Goal: Book appointment/travel/reservation: Register for event/course

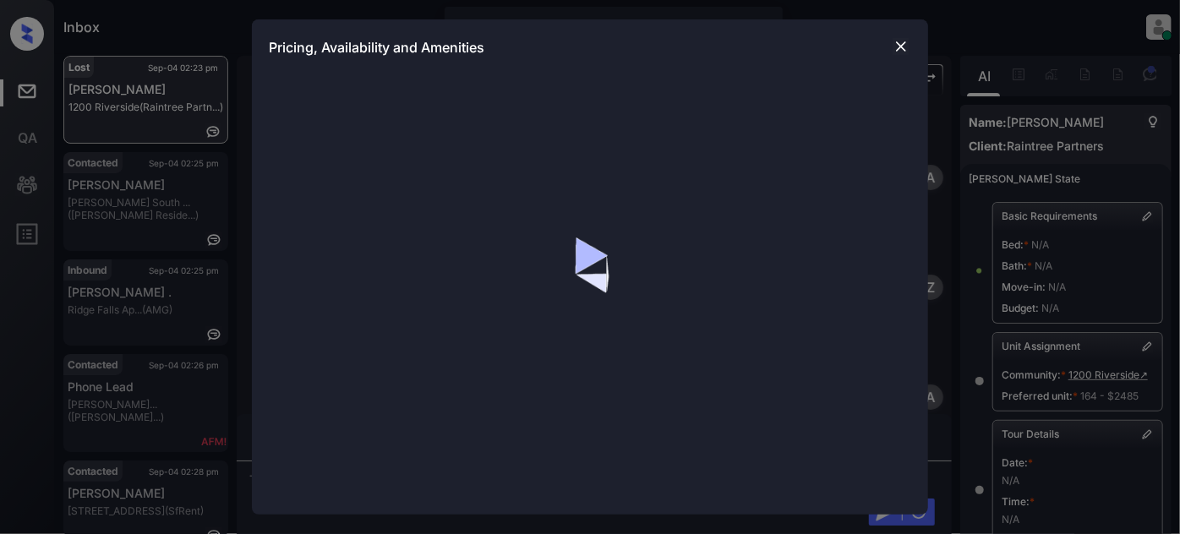
scroll to position [6138, 0]
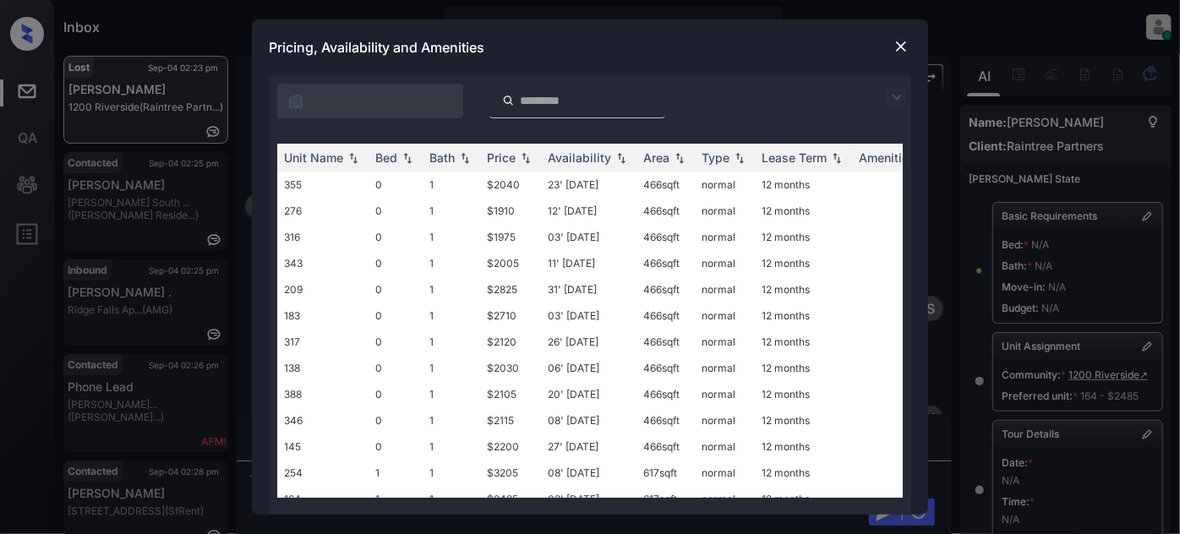
click at [896, 97] on img at bounding box center [896, 97] width 20 height 20
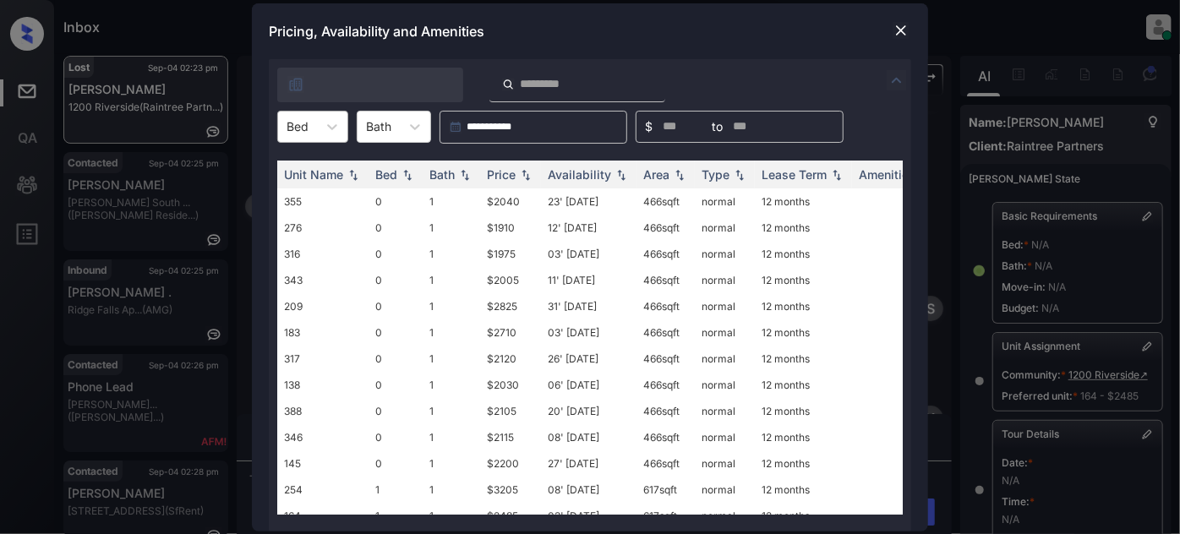
click at [340, 141] on div "Bed" at bounding box center [312, 127] width 71 height 32
click at [304, 194] on div "1" at bounding box center [312, 198] width 71 height 30
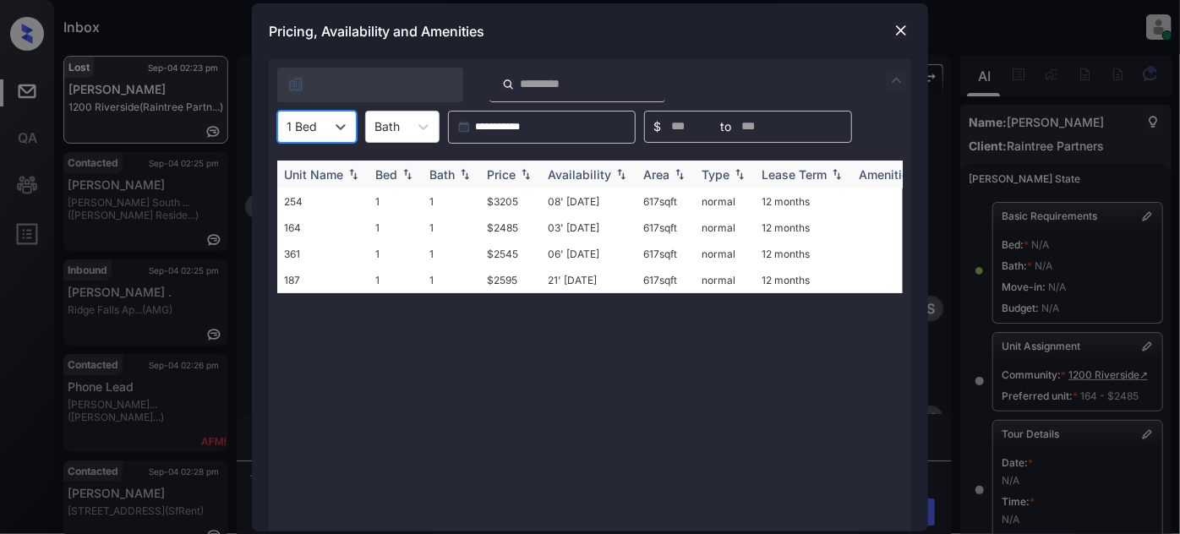
click at [512, 172] on div "Price" at bounding box center [501, 174] width 29 height 14
click at [900, 32] on img at bounding box center [900, 30] width 17 height 17
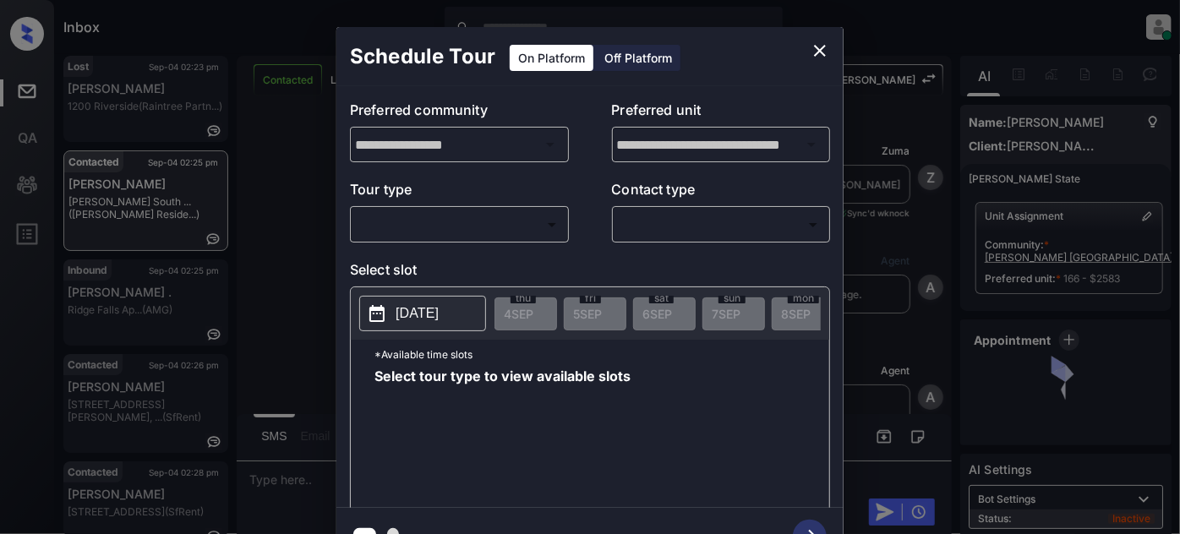
scroll to position [1687, 0]
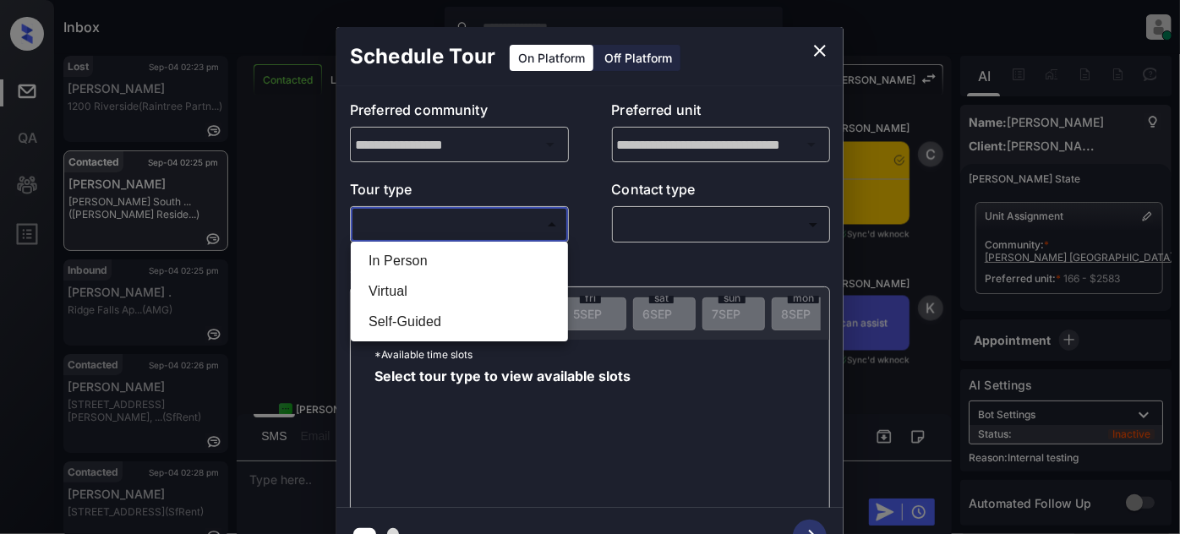
click at [500, 227] on body "Inbox Juan Carlos Manantan Online Set yourself offline Set yourself on break Pr…" at bounding box center [590, 267] width 1180 height 534
click at [456, 262] on li "In Person" at bounding box center [459, 261] width 209 height 30
type input "********"
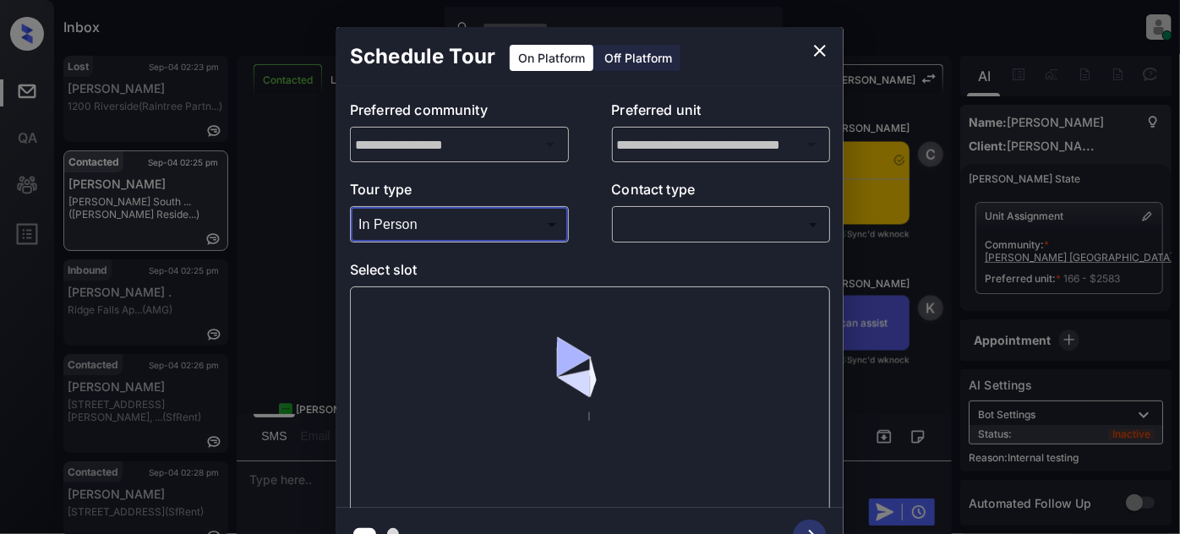
click at [644, 225] on body "Inbox Juan Carlos Manantan Online Set yourself offline Set yourself on break Pr…" at bounding box center [590, 267] width 1180 height 534
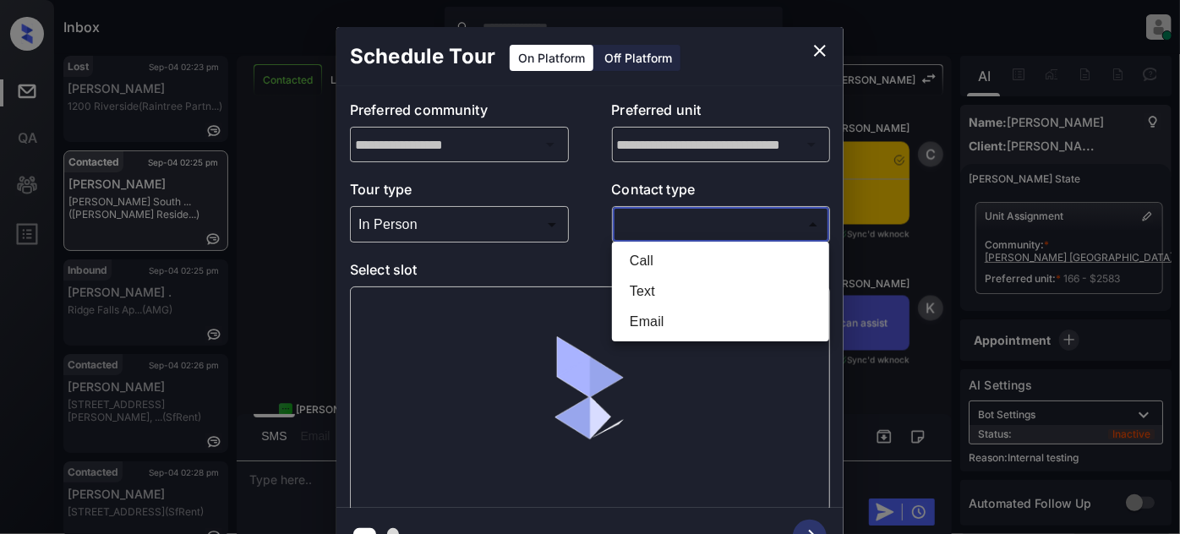
click at [681, 293] on li "Text" at bounding box center [720, 291] width 209 height 30
type input "****"
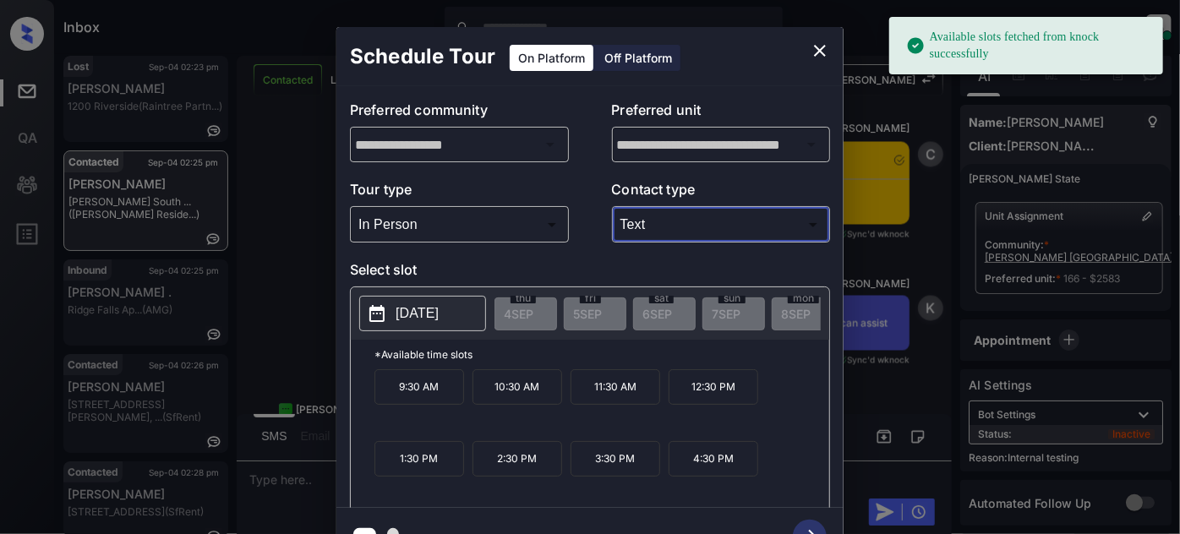
click at [435, 321] on p "2025-09-26" at bounding box center [416, 313] width 43 height 20
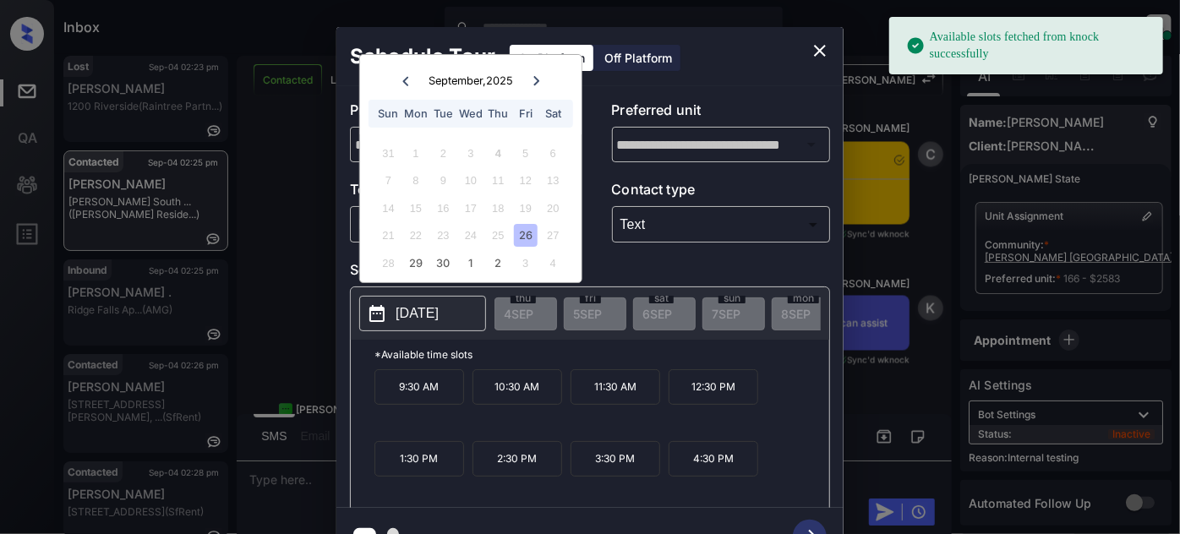
click at [546, 213] on div "20" at bounding box center [553, 208] width 23 height 23
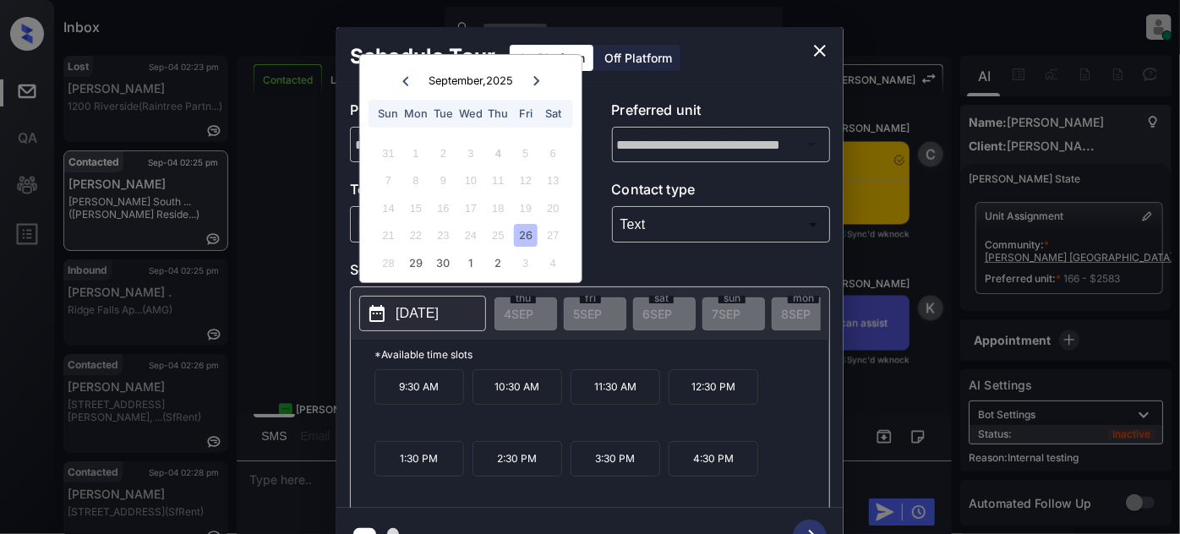
click at [528, 215] on div "19" at bounding box center [525, 208] width 23 height 23
click at [422, 266] on div "29" at bounding box center [415, 263] width 23 height 23
click at [432, 265] on div "30" at bounding box center [443, 263] width 23 height 23
click at [453, 265] on div "30" at bounding box center [443, 263] width 23 height 23
click at [467, 265] on div "1" at bounding box center [470, 263] width 23 height 23
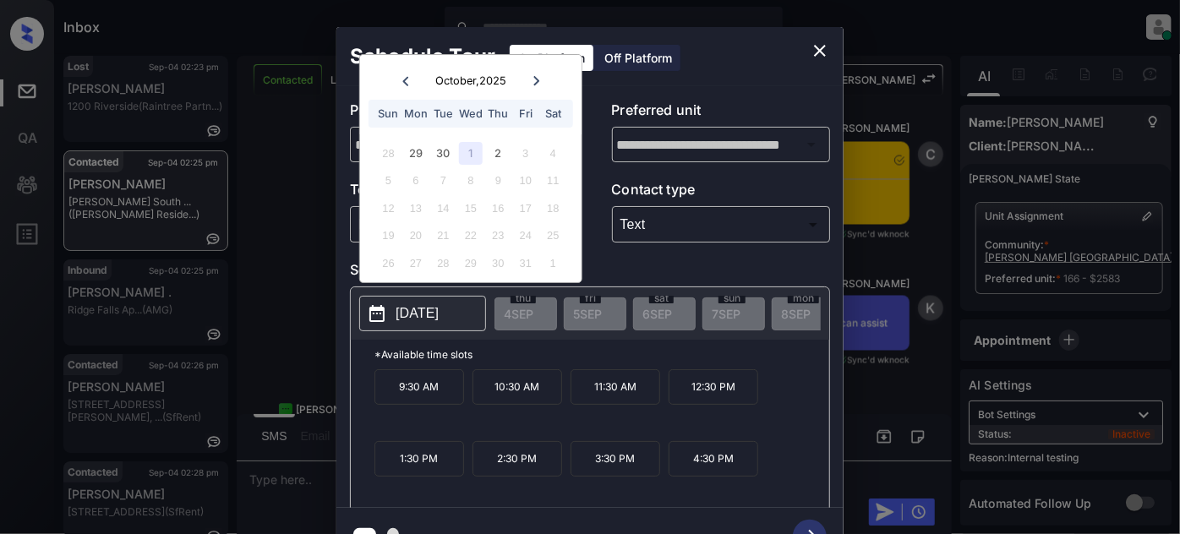
click at [488, 264] on div "30" at bounding box center [498, 263] width 23 height 23
click at [411, 84] on div at bounding box center [405, 80] width 23 height 21
click at [536, 236] on div "26" at bounding box center [525, 235] width 23 height 23
click at [820, 53] on icon "close" at bounding box center [819, 51] width 20 height 20
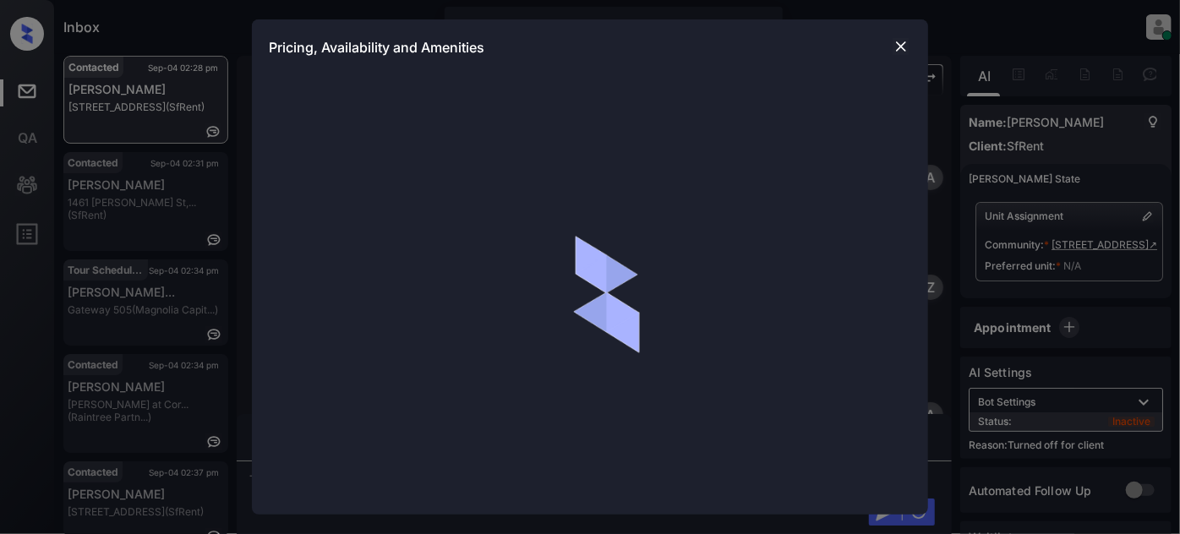
scroll to position [3841, 0]
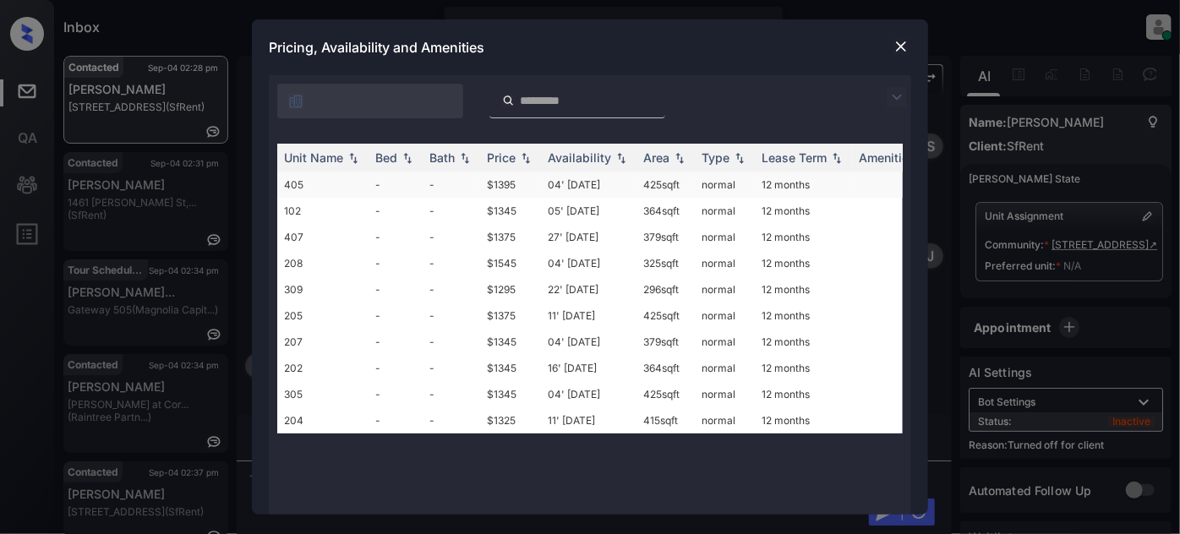
click at [575, 178] on td "04' Sep 25" at bounding box center [588, 185] width 95 height 26
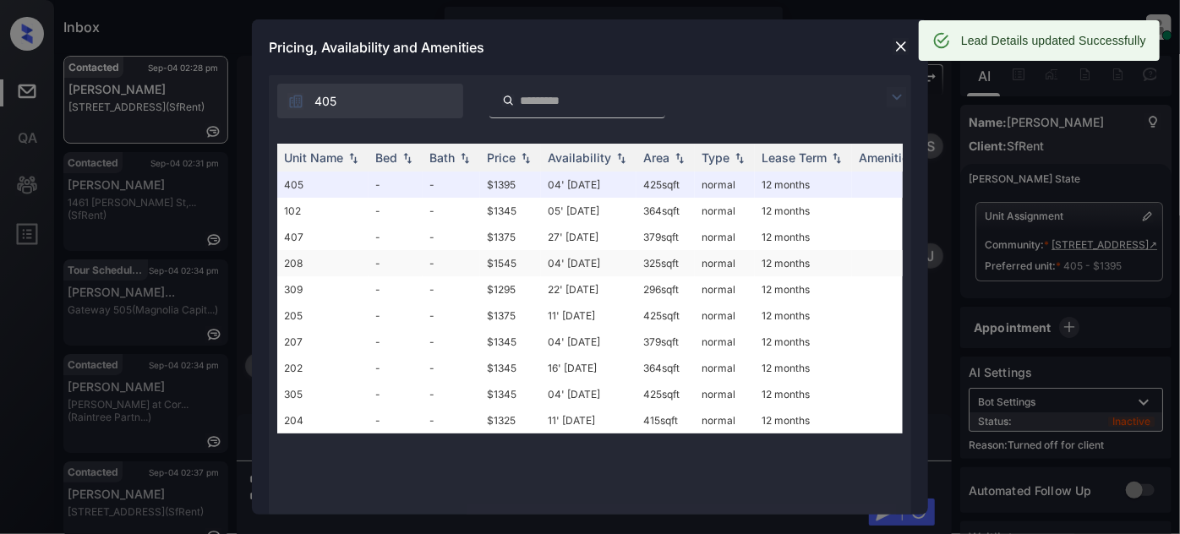
click at [589, 265] on td "04' Sep 25" at bounding box center [588, 263] width 95 height 26
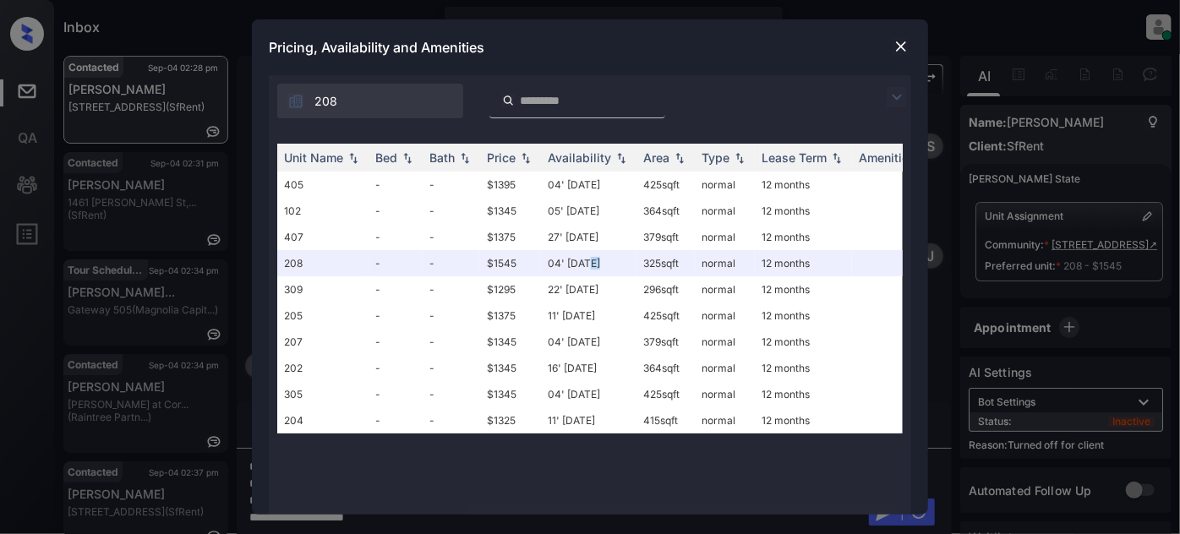
click at [896, 43] on img at bounding box center [900, 46] width 17 height 17
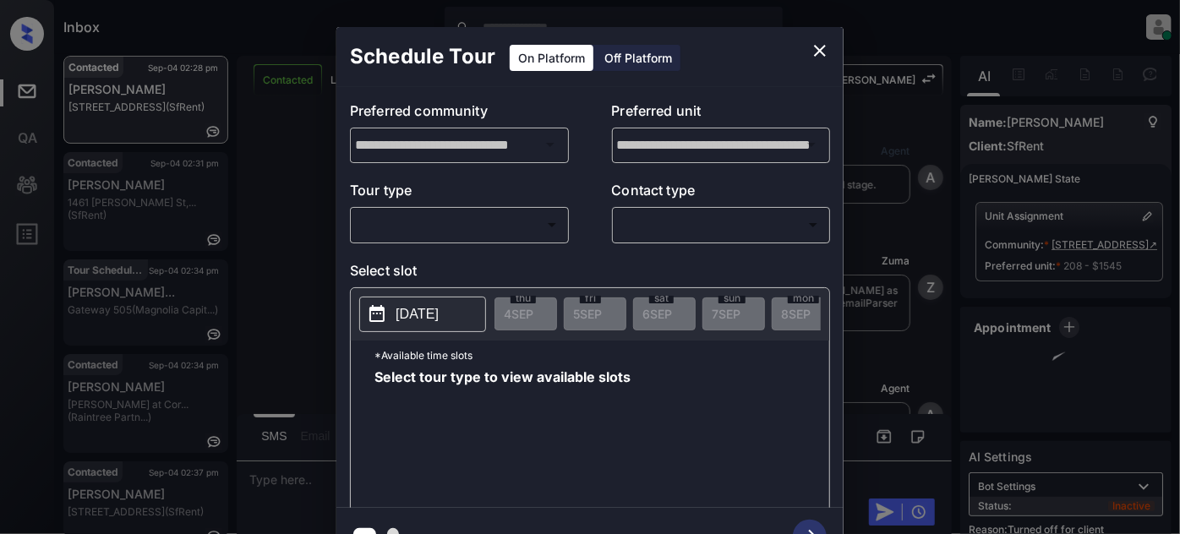
scroll to position [2996, 0]
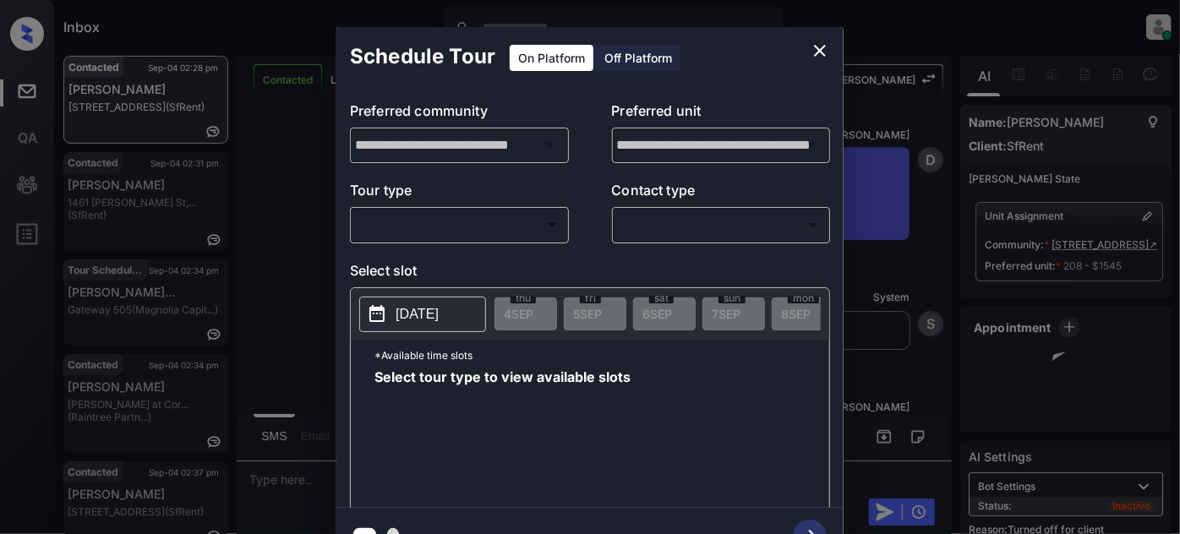
click at [642, 56] on div "Off Platform" at bounding box center [638, 58] width 84 height 26
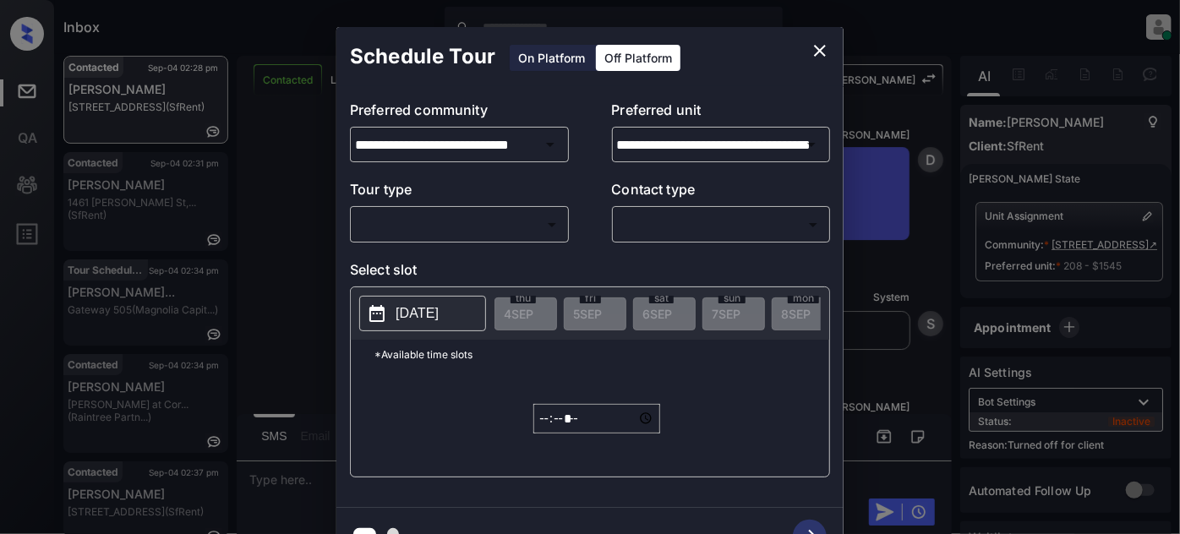
click at [433, 218] on body "Inbox Juan Carlos Manantan Online Set yourself offline Set yourself on break Pr…" at bounding box center [590, 267] width 1180 height 534
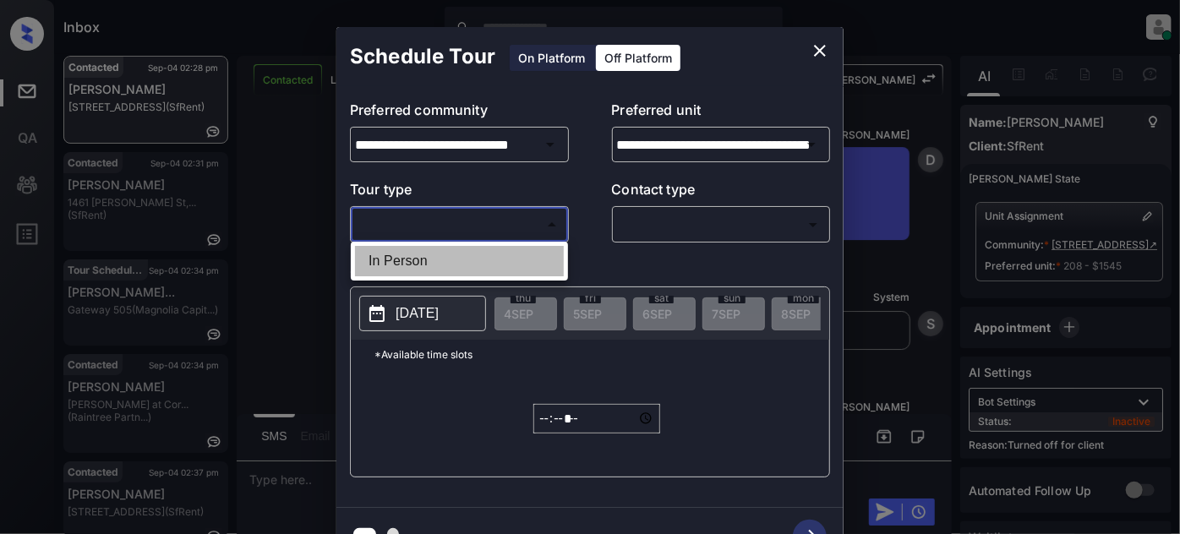
drag, startPoint x: 390, startPoint y: 265, endPoint x: 542, endPoint y: 258, distance: 152.3
click at [390, 265] on li "In Person" at bounding box center [459, 261] width 209 height 30
type input "********"
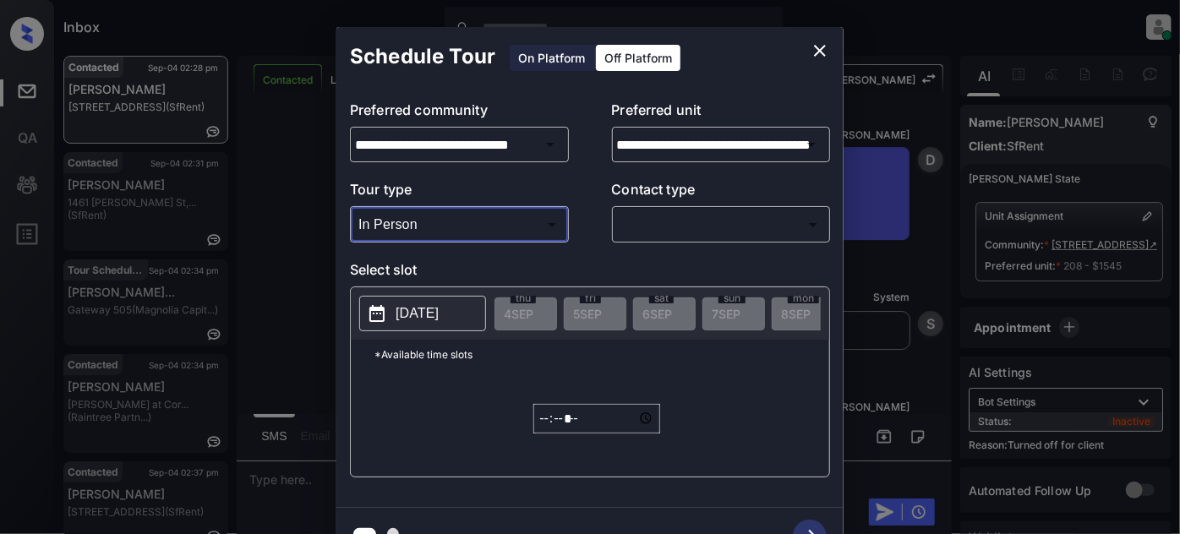
click at [745, 214] on body "Inbox Juan Carlos Manantan Online Set yourself offline Set yourself on break Pr…" at bounding box center [590, 267] width 1180 height 534
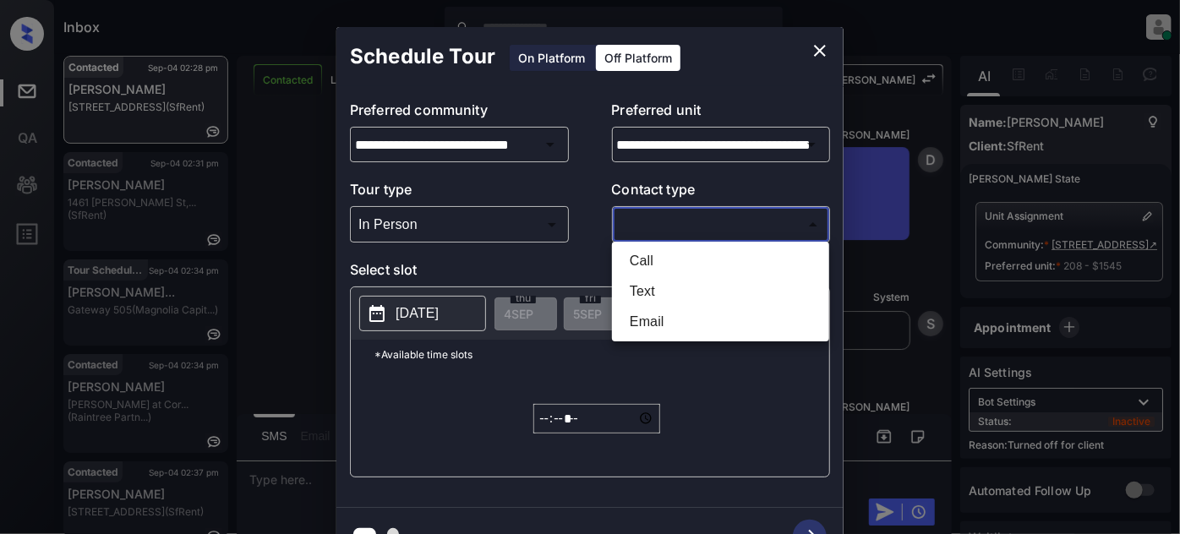
click at [634, 295] on li "Text" at bounding box center [720, 291] width 209 height 30
type input "****"
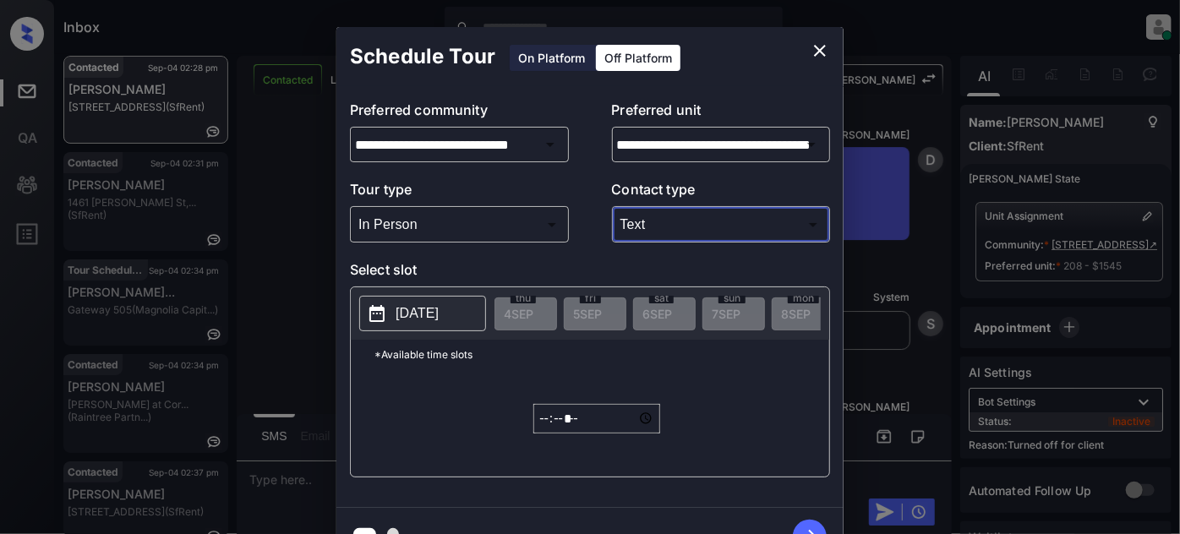
click at [417, 309] on p "[DATE]" at bounding box center [416, 313] width 43 height 20
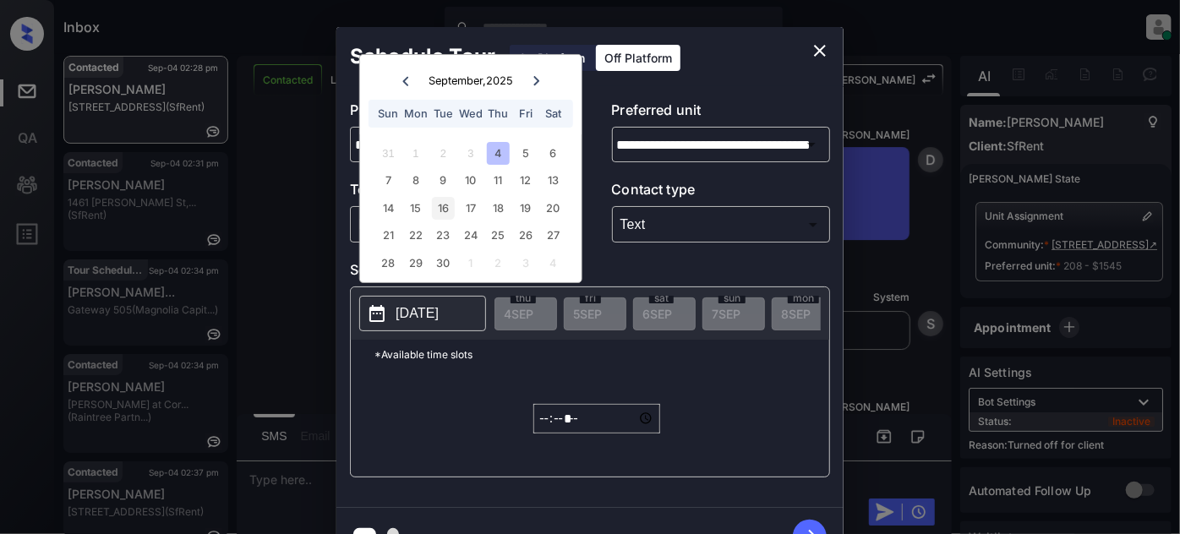
click at [445, 214] on div "16" at bounding box center [443, 208] width 23 height 23
click at [612, 395] on div "***** ​" at bounding box center [596, 418] width 127 height 99
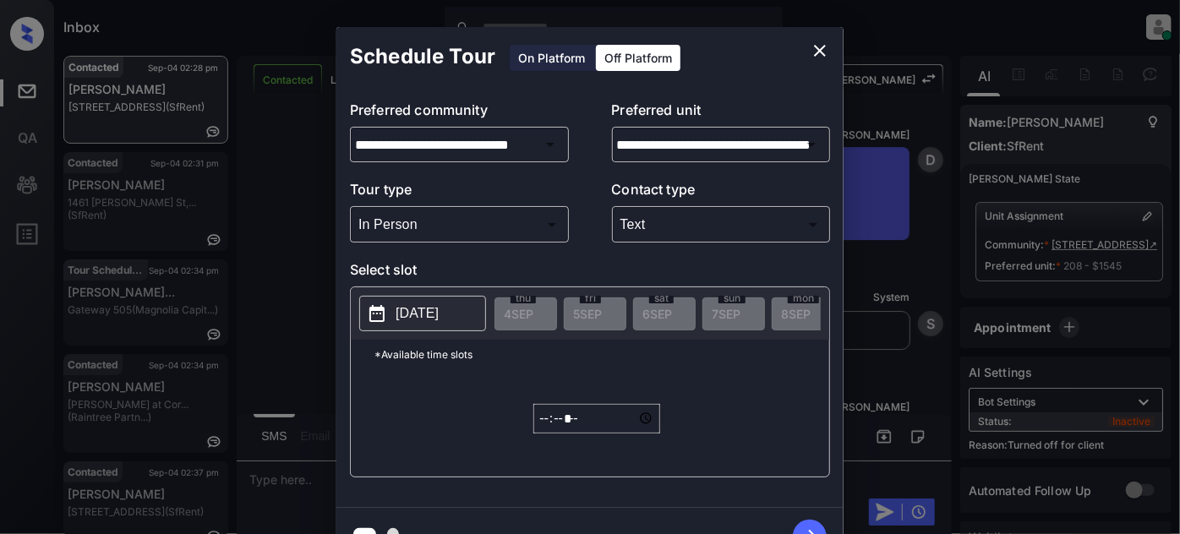
click at [553, 421] on input "*****" at bounding box center [596, 419] width 127 height 30
type input "*****"
click at [803, 520] on button "button" at bounding box center [809, 537] width 54 height 44
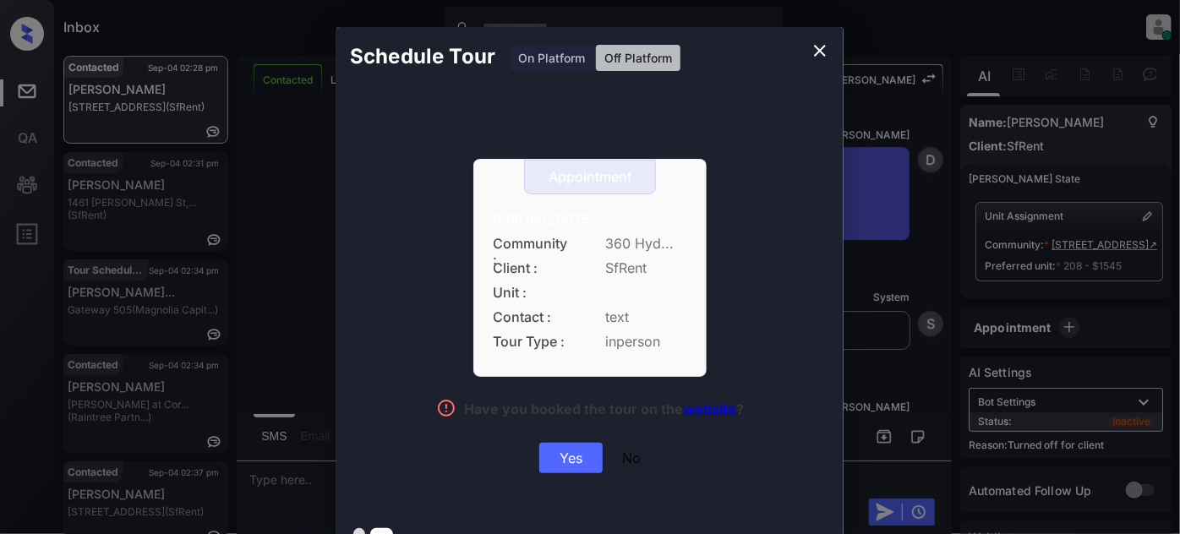
click at [568, 452] on div "Yes" at bounding box center [570, 458] width 63 height 30
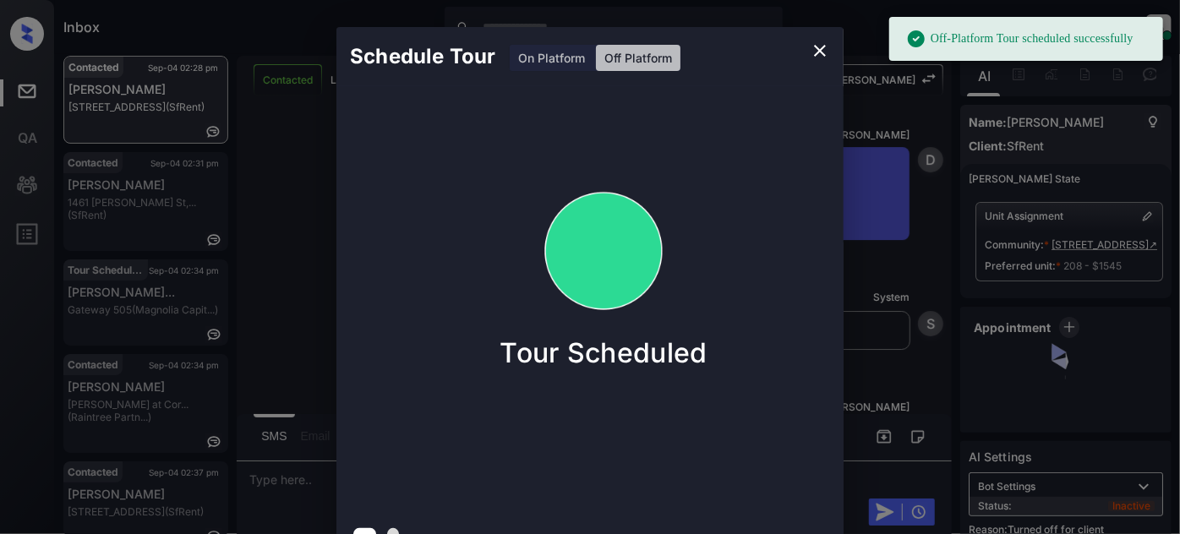
click at [819, 52] on icon "close" at bounding box center [819, 51] width 20 height 20
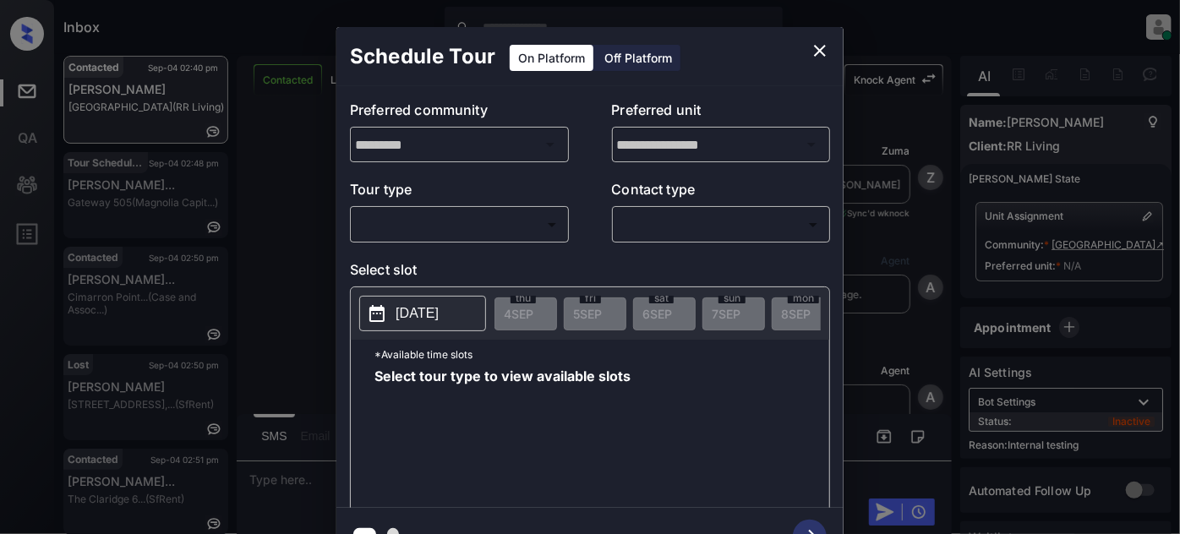
scroll to position [4462, 0]
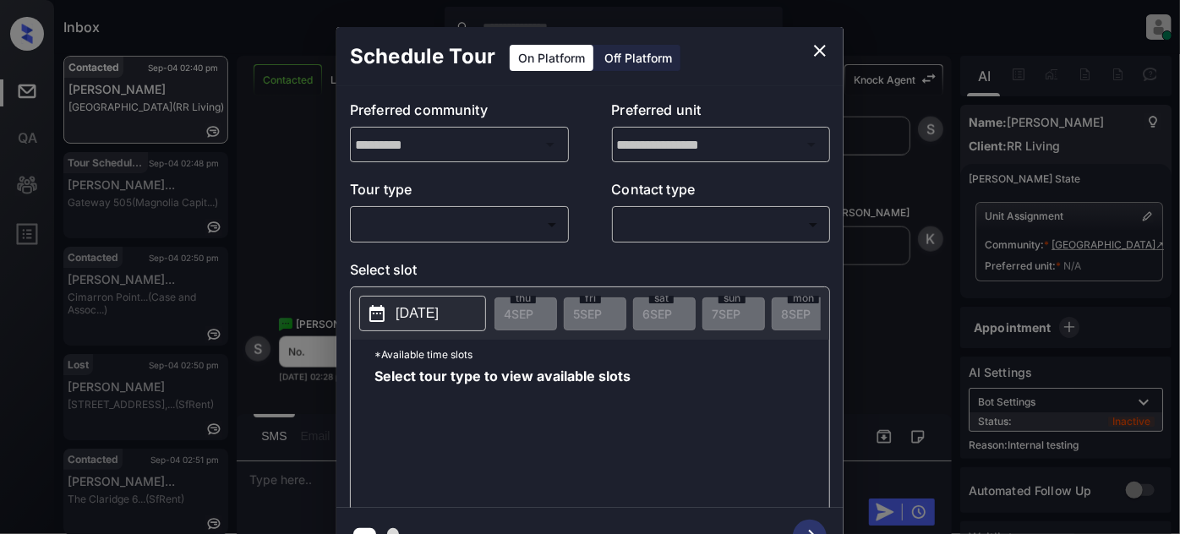
click at [453, 222] on body "Inbox [PERSON_NAME] Online Set yourself offline Set yourself on break Profile S…" at bounding box center [590, 267] width 1180 height 534
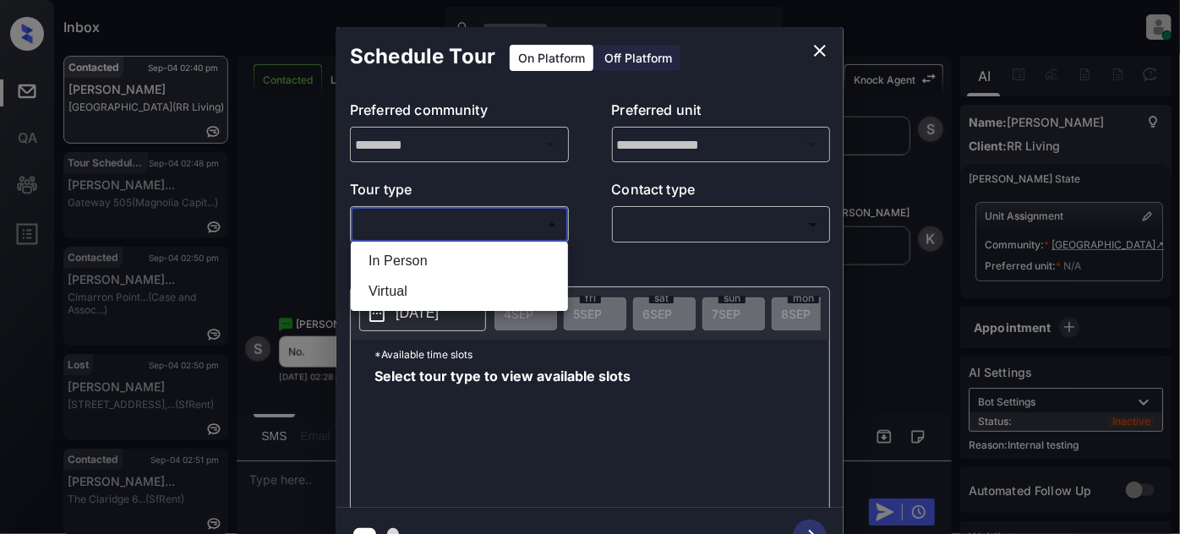
click at [829, 46] on div at bounding box center [590, 267] width 1180 height 534
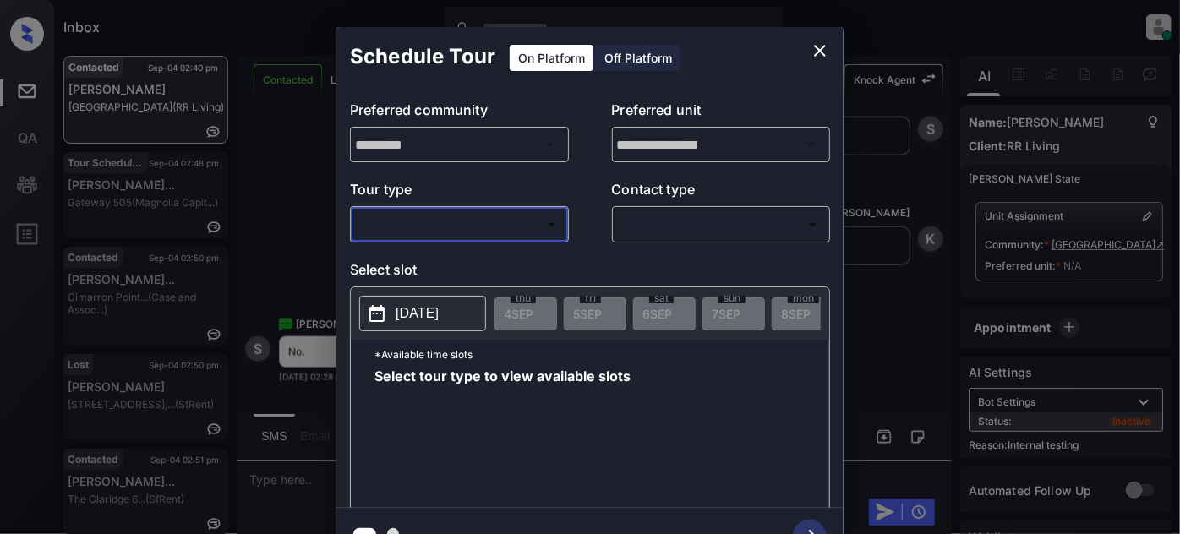
click at [818, 47] on icon "close" at bounding box center [820, 51] width 12 height 12
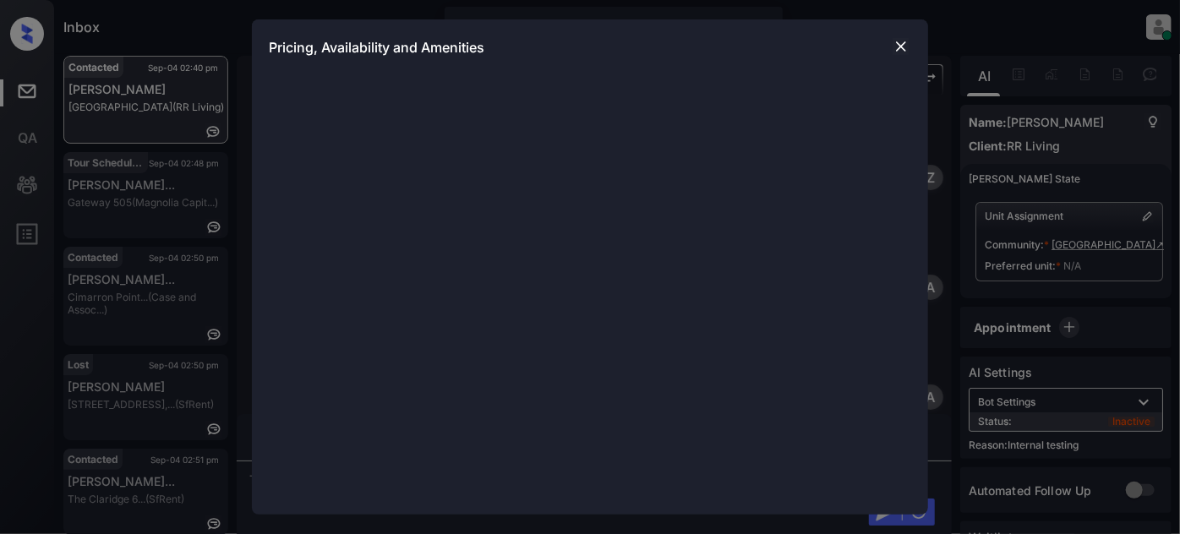
scroll to position [2619, 0]
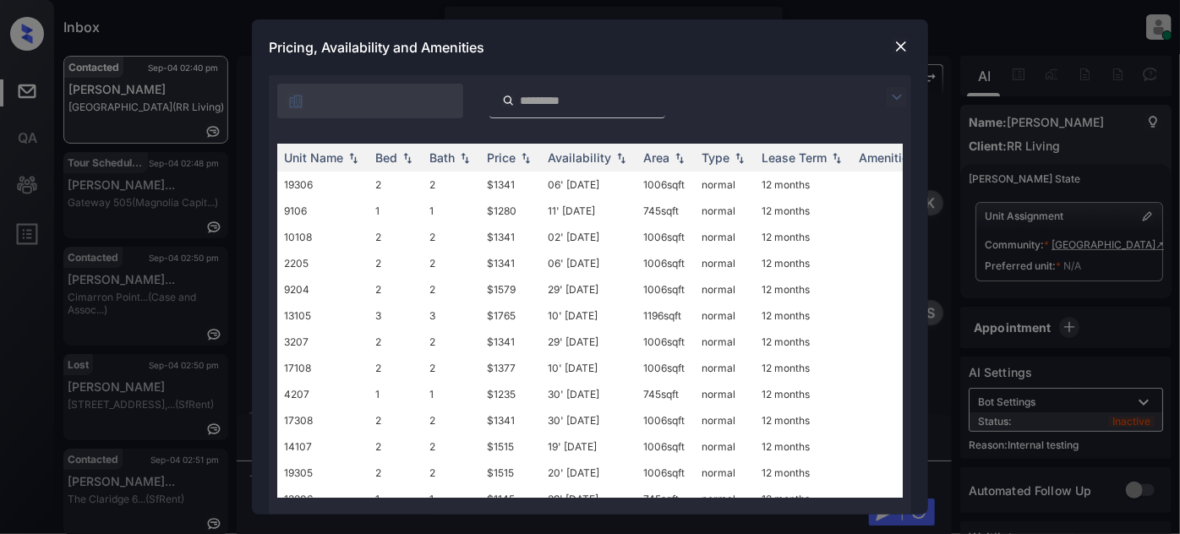
click at [902, 90] on img at bounding box center [896, 97] width 20 height 20
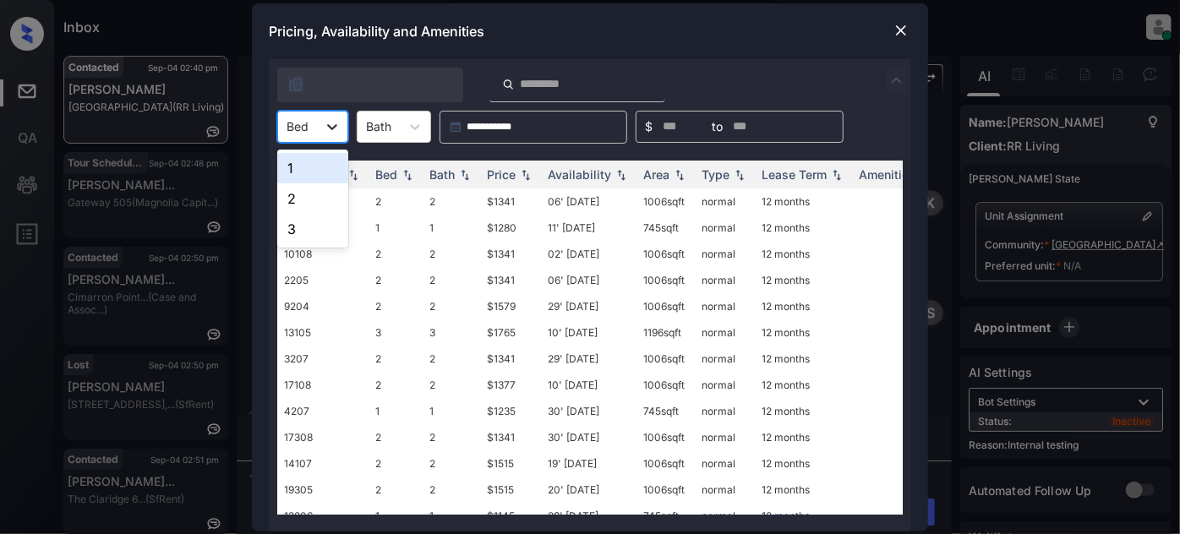
click at [333, 130] on icon at bounding box center [332, 126] width 17 height 17
click at [328, 166] on div "1" at bounding box center [312, 168] width 71 height 30
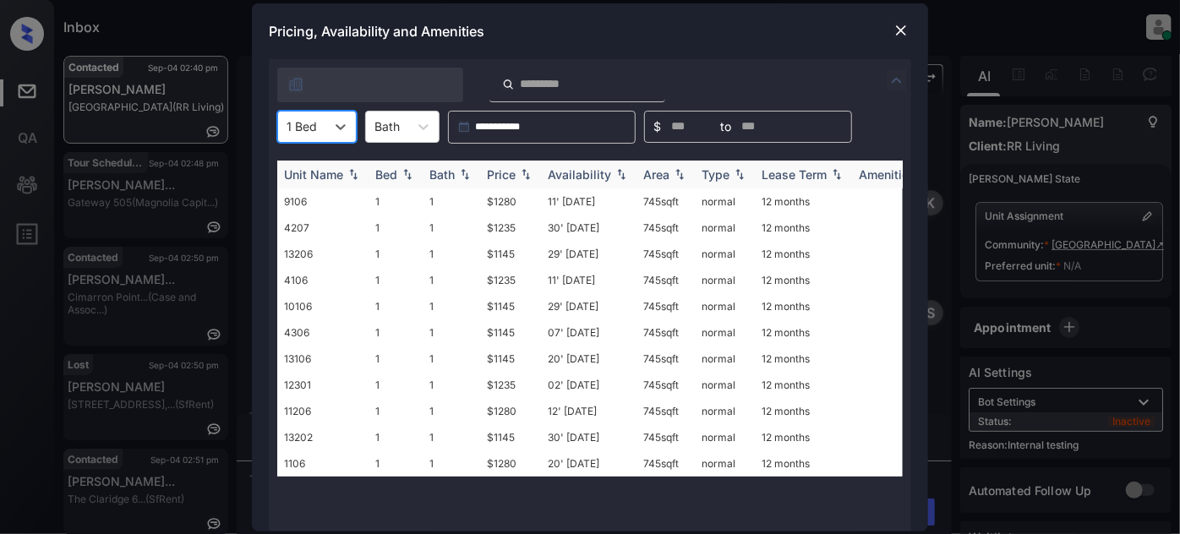
click at [520, 179] on div "Price" at bounding box center [510, 174] width 47 height 14
click at [520, 179] on img at bounding box center [525, 174] width 17 height 13
click at [598, 204] on td "29' Aug 25" at bounding box center [588, 201] width 95 height 26
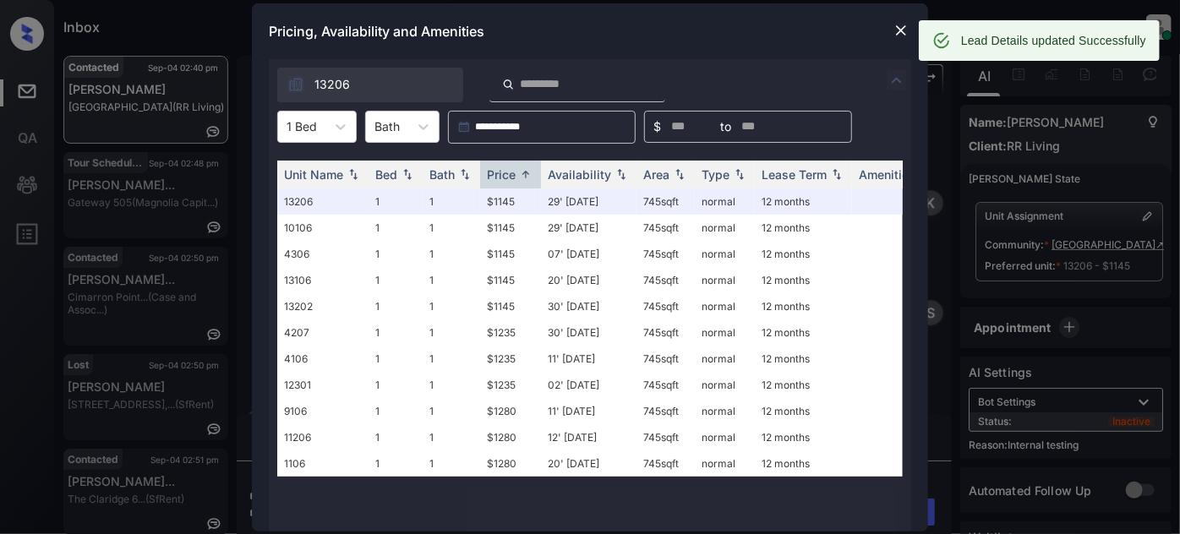
click at [902, 26] on img at bounding box center [900, 30] width 17 height 17
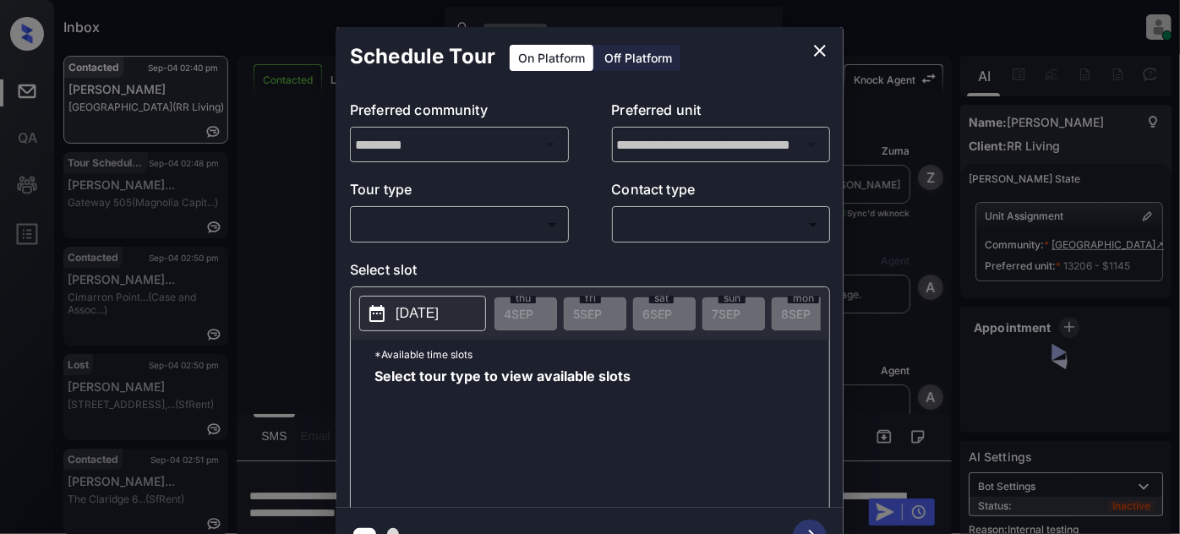
scroll to position [2619, 0]
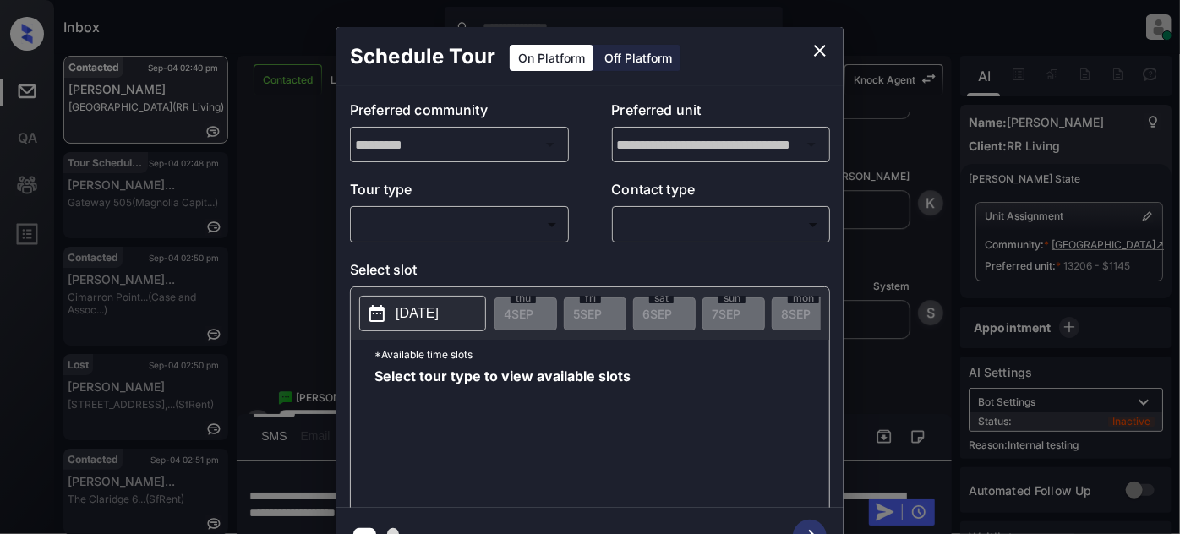
click at [510, 236] on body "Inbox [PERSON_NAME] Online Set yourself offline Set yourself on break Profile S…" at bounding box center [590, 267] width 1180 height 534
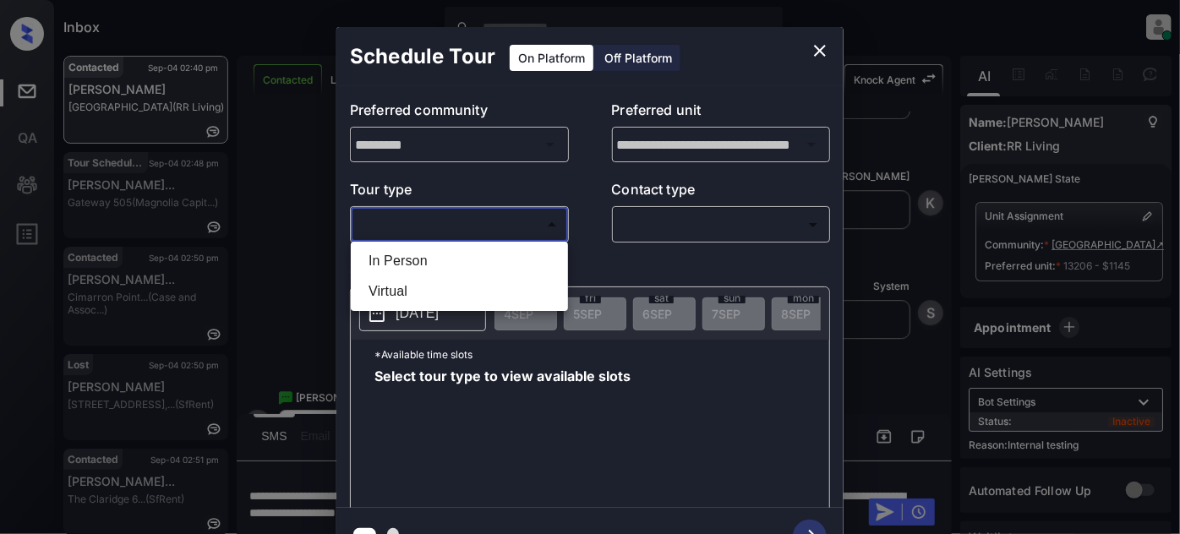
click at [444, 290] on li "Virtual" at bounding box center [459, 291] width 209 height 30
type input "*******"
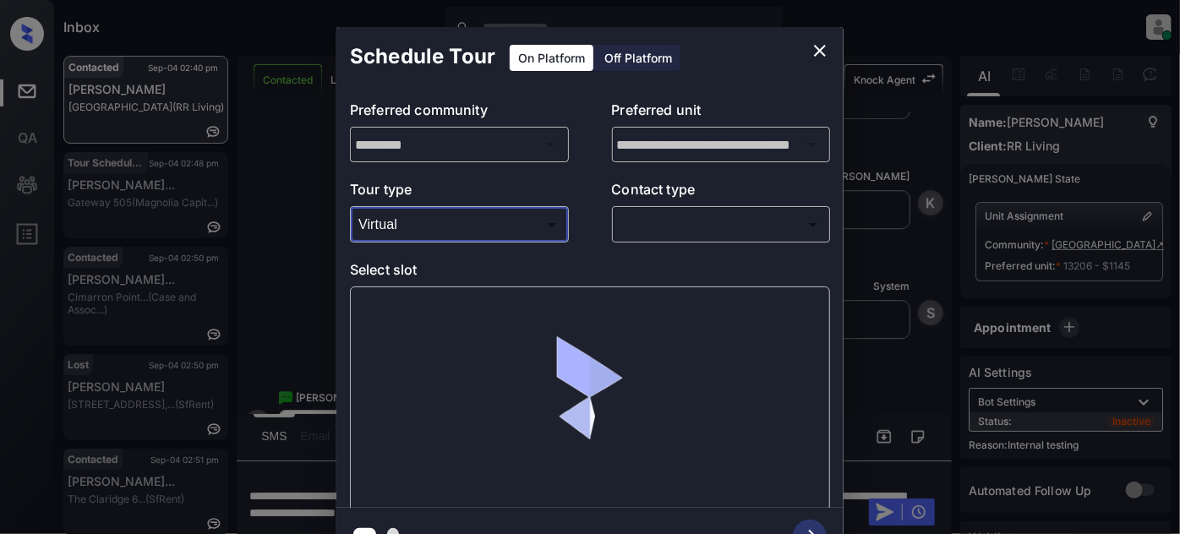
click at [644, 226] on body "Inbox [PERSON_NAME] Online Set yourself offline Set yourself on break Profile S…" at bounding box center [590, 267] width 1180 height 534
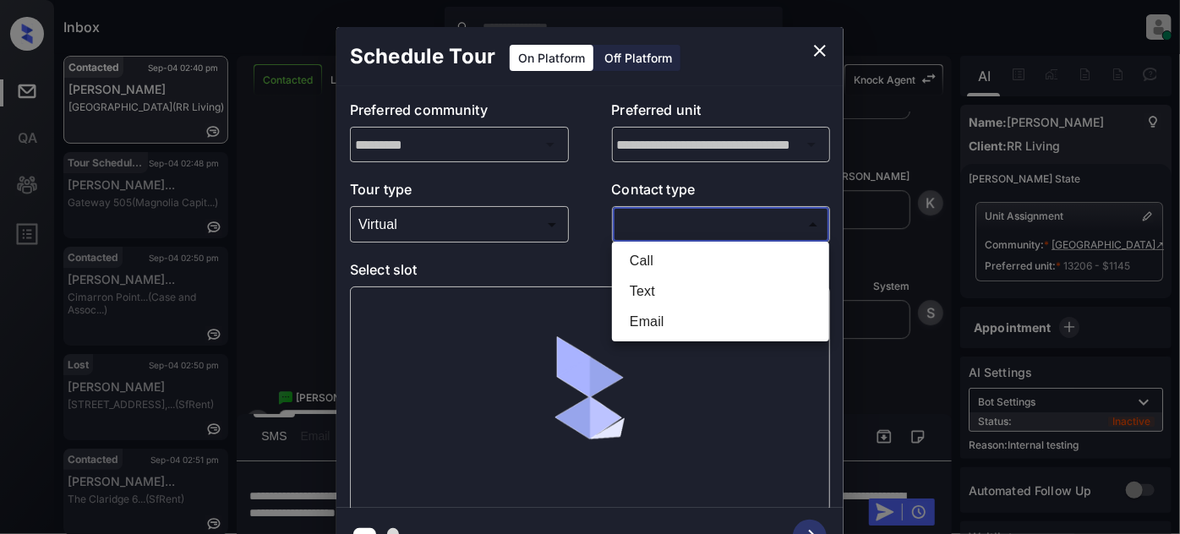
click at [640, 291] on li "Text" at bounding box center [720, 291] width 209 height 30
type input "****"
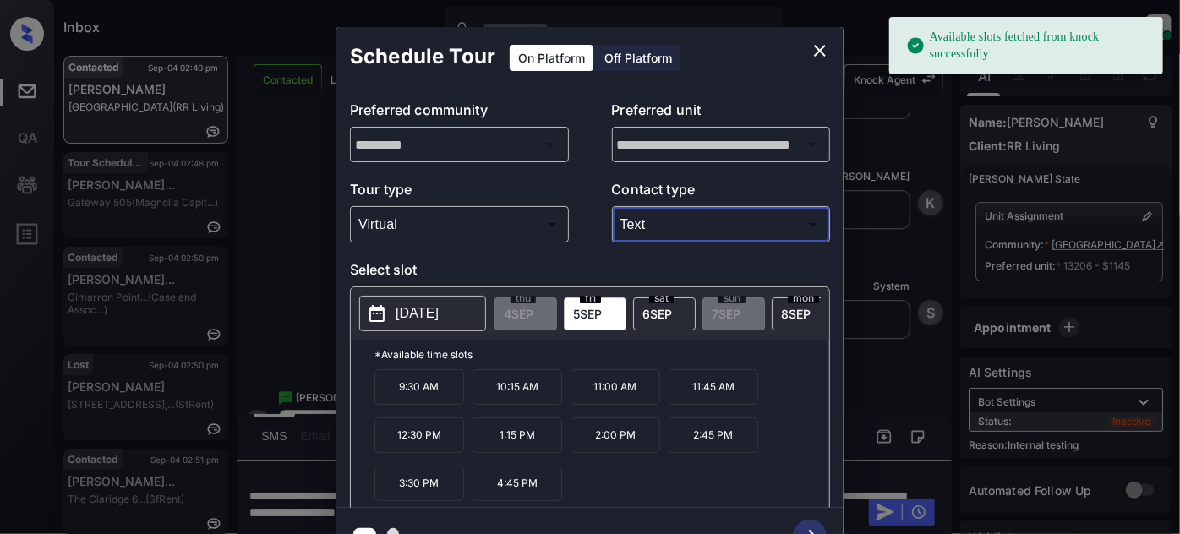
click at [608, 390] on p "11:00 AM" at bounding box center [615, 386] width 90 height 35
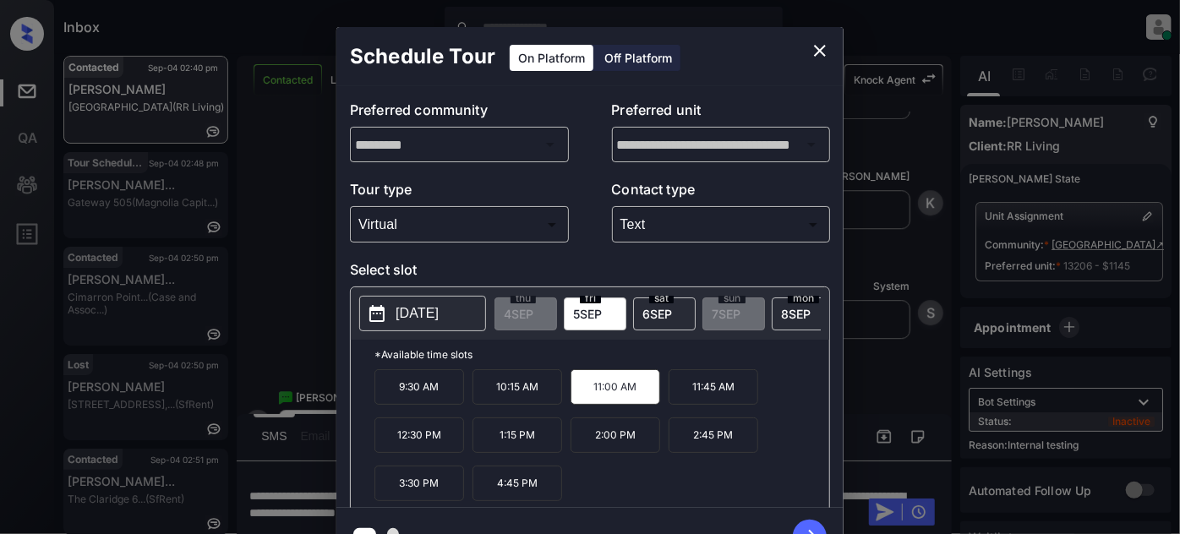
click at [812, 521] on icon "button" at bounding box center [810, 537] width 34 height 34
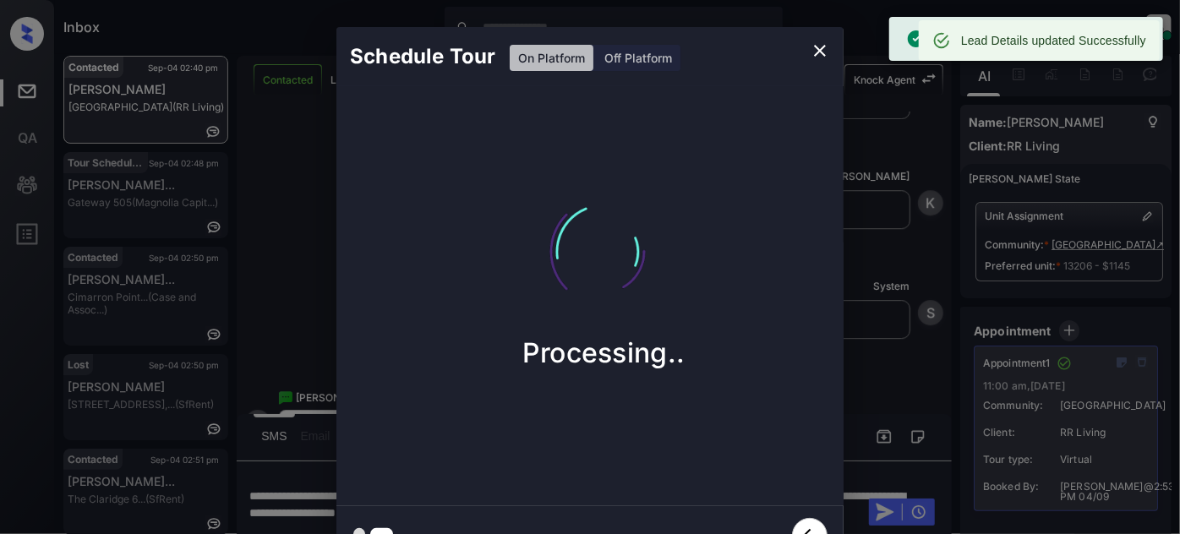
click at [815, 54] on icon "close" at bounding box center [820, 51] width 12 height 12
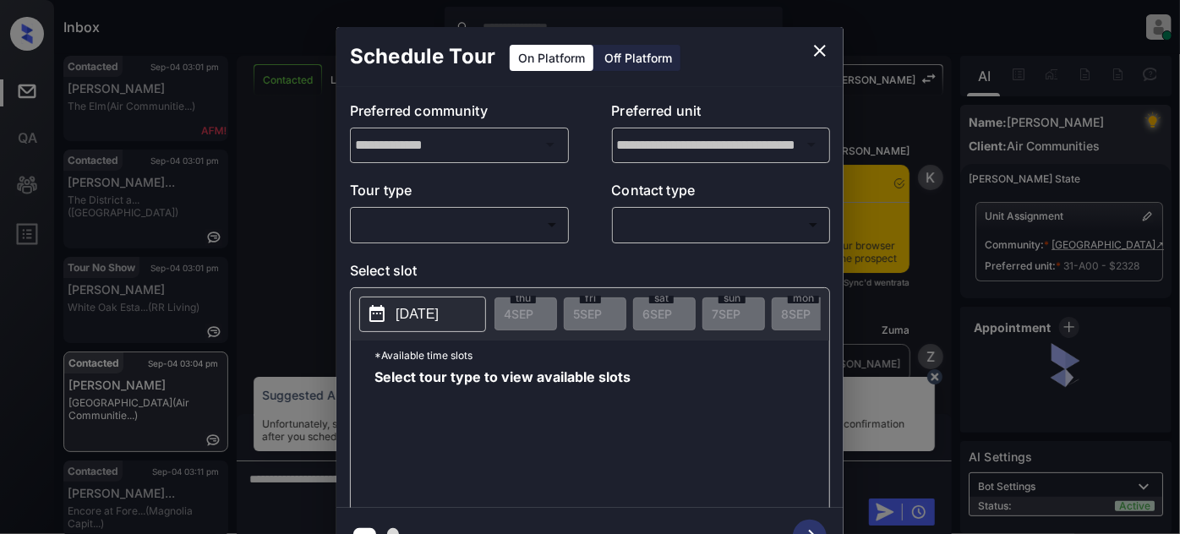
scroll to position [18, 0]
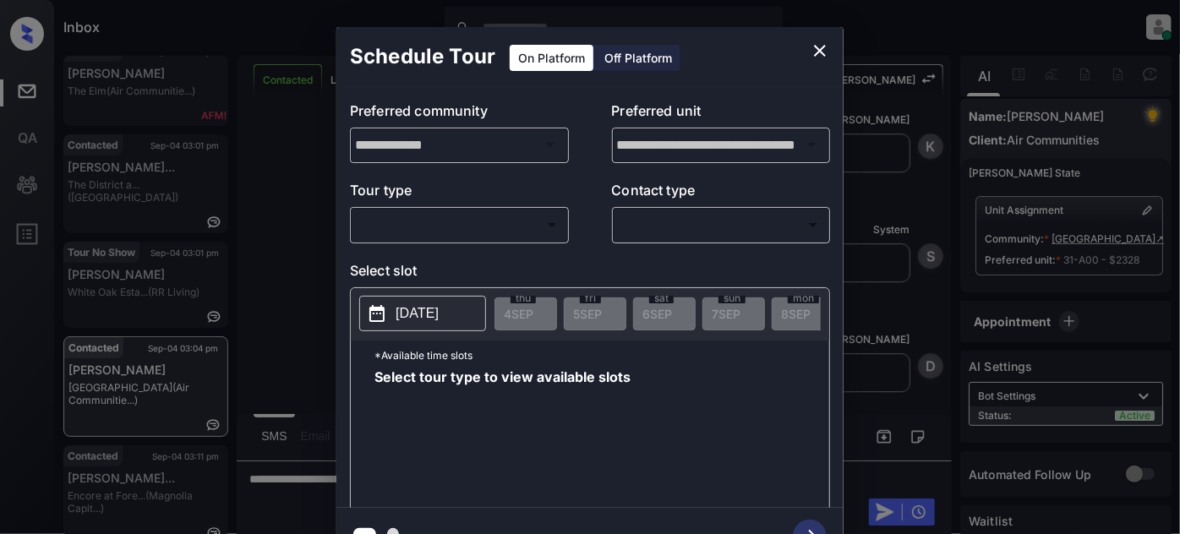
click at [484, 222] on body "Inbox Juan Carlos Manantan Online Set yourself offline Set yourself on break Pr…" at bounding box center [590, 267] width 1180 height 534
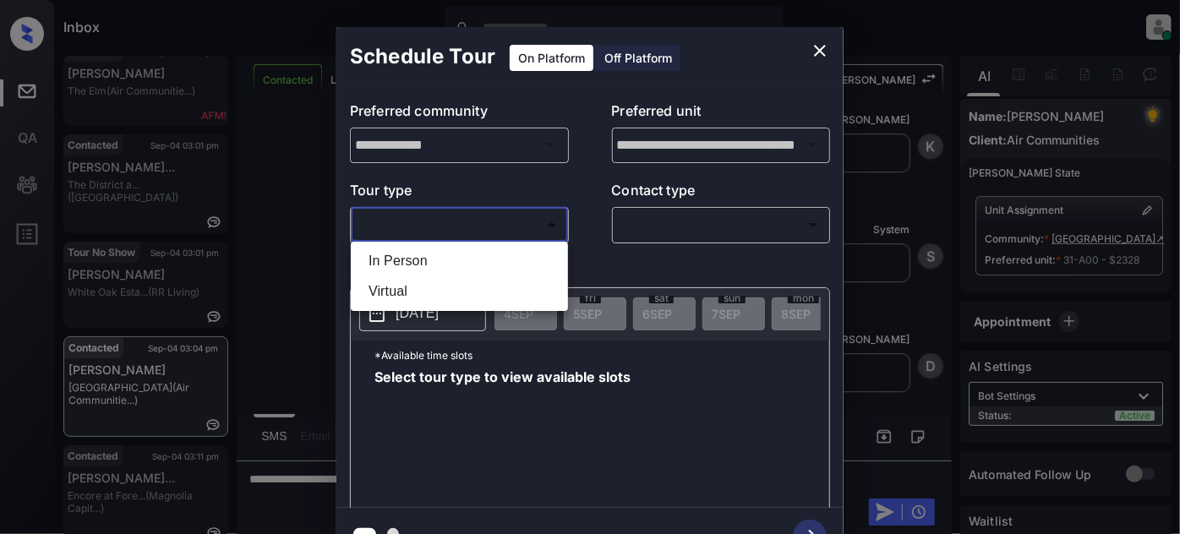
click at [818, 51] on div at bounding box center [590, 267] width 1180 height 534
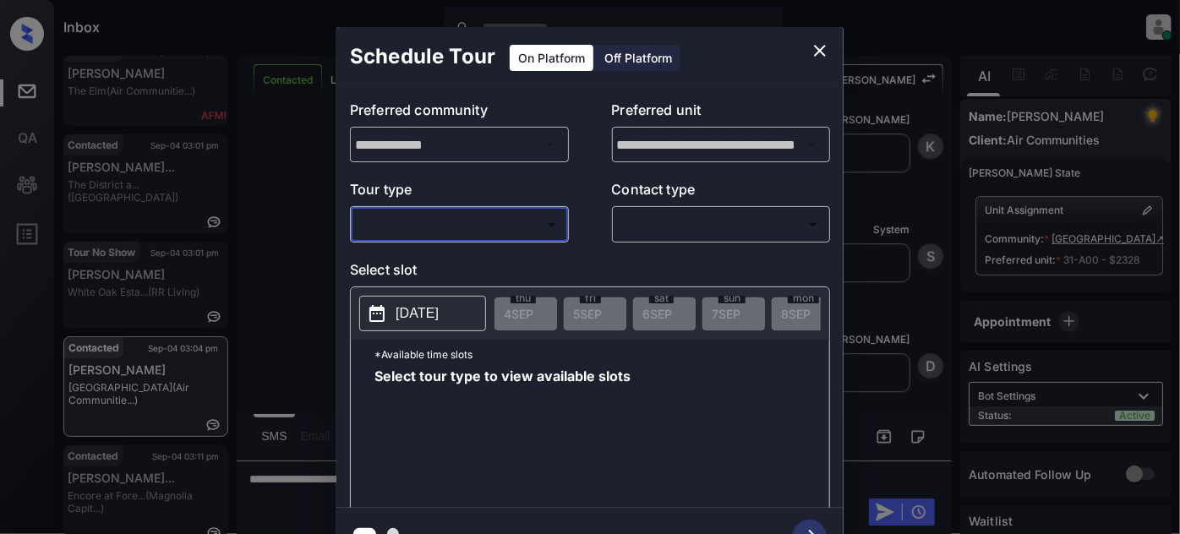
click at [823, 44] on icon "close" at bounding box center [819, 51] width 20 height 20
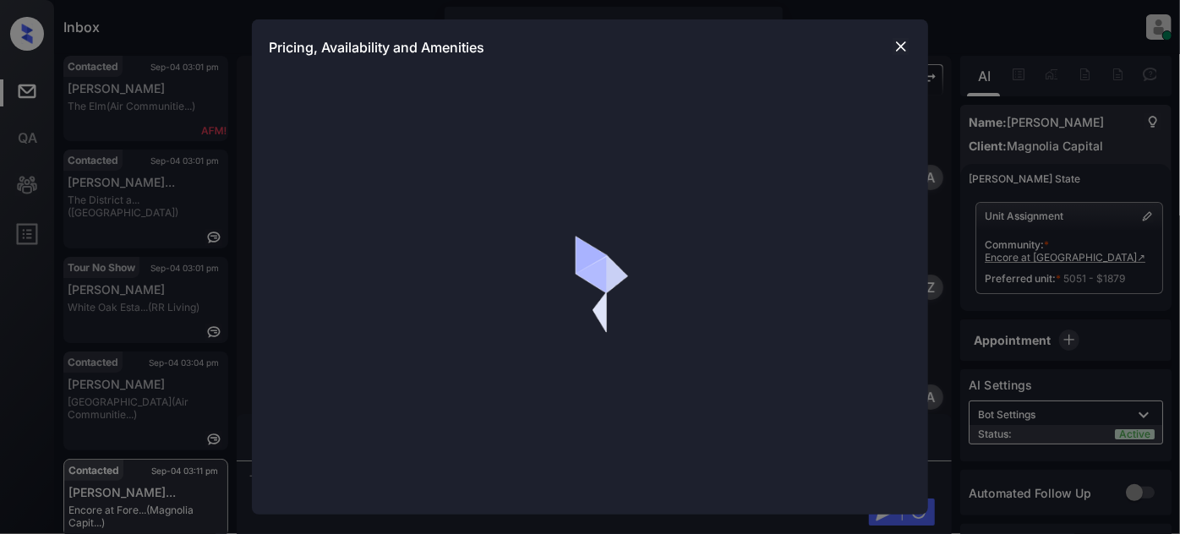
scroll to position [30, 0]
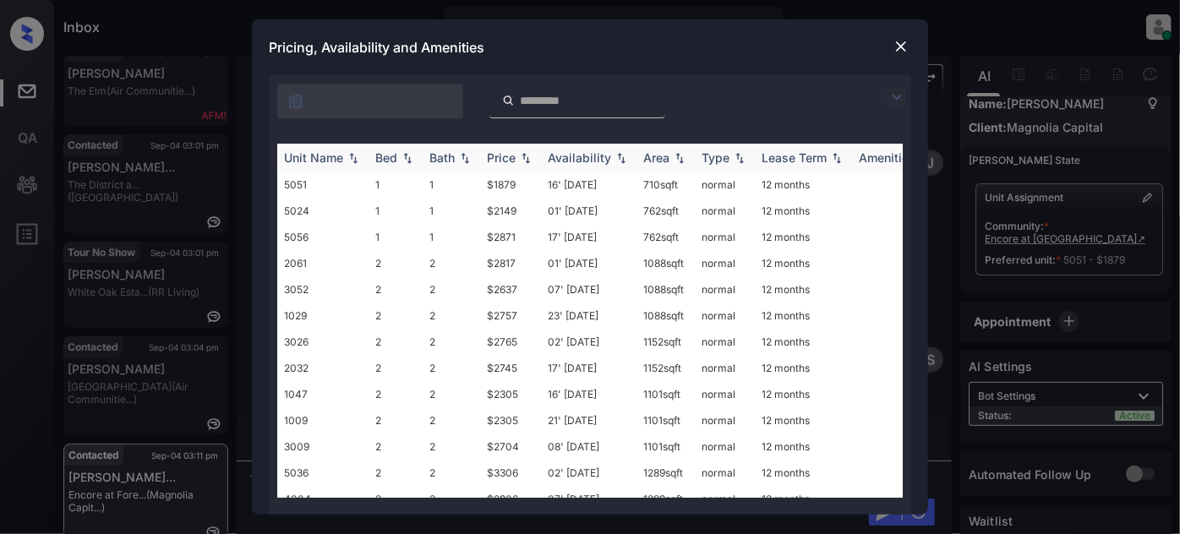
click at [499, 162] on div "Price" at bounding box center [501, 157] width 29 height 14
click at [902, 39] on img at bounding box center [900, 46] width 17 height 17
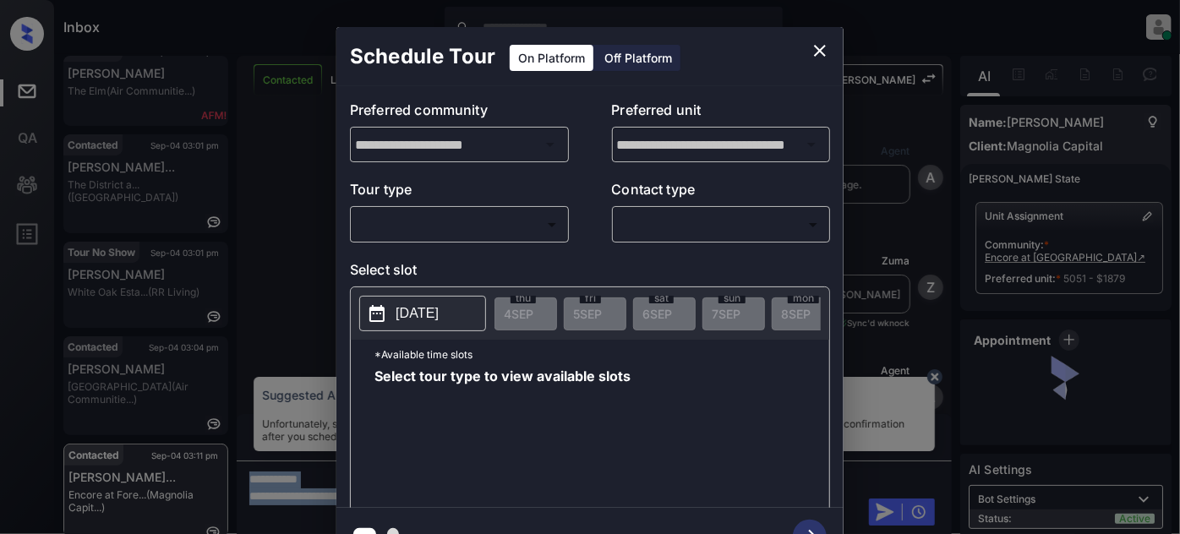
scroll to position [953, 0]
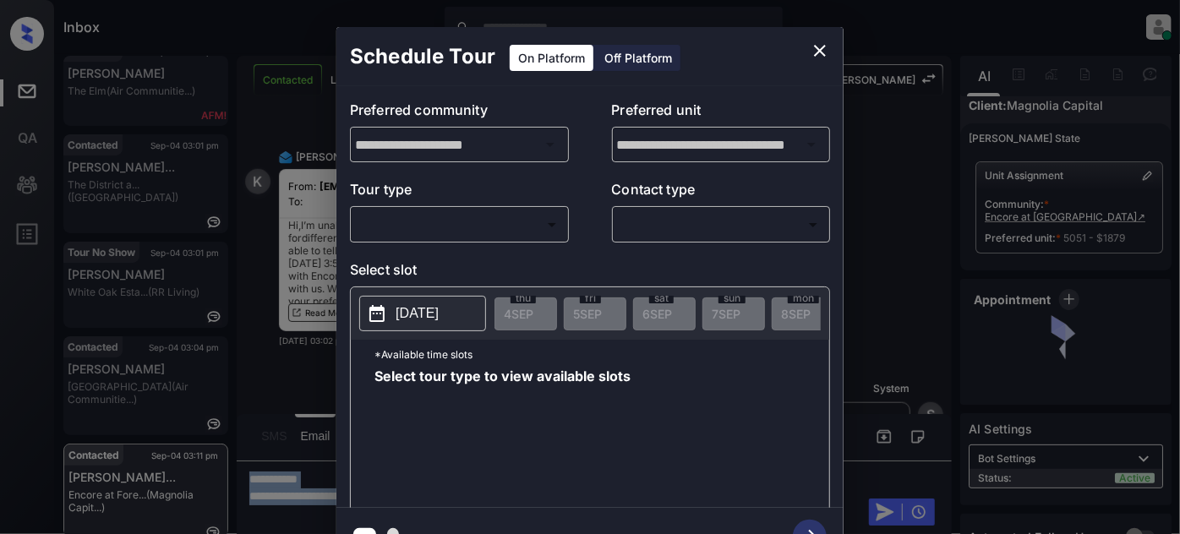
click at [439, 218] on body "Inbox [PERSON_NAME] Online Set yourself offline Set yourself on break Profile S…" at bounding box center [590, 267] width 1180 height 534
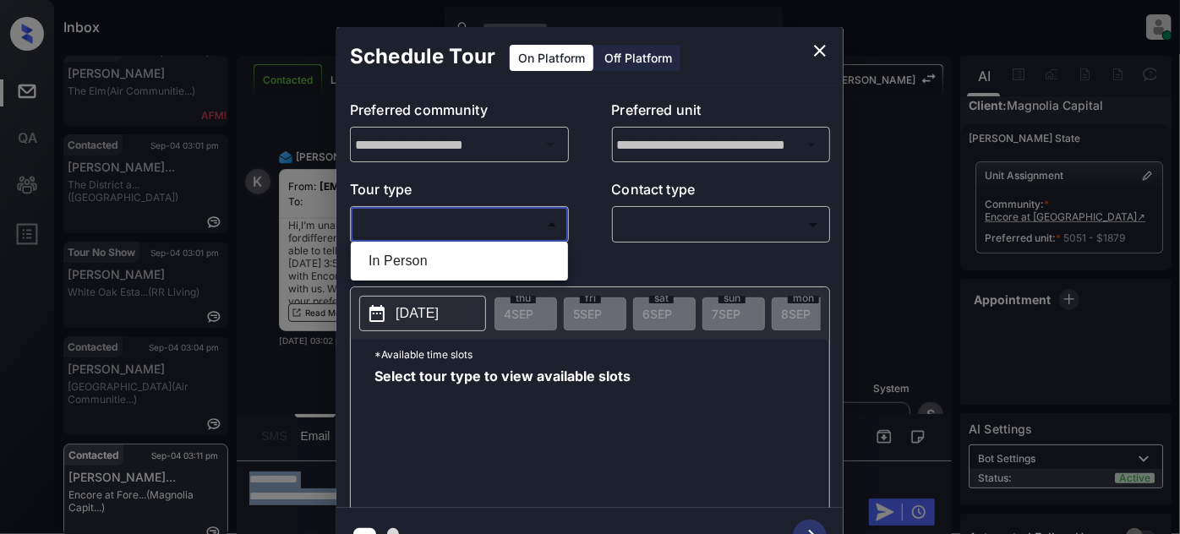
scroll to position [30, 0]
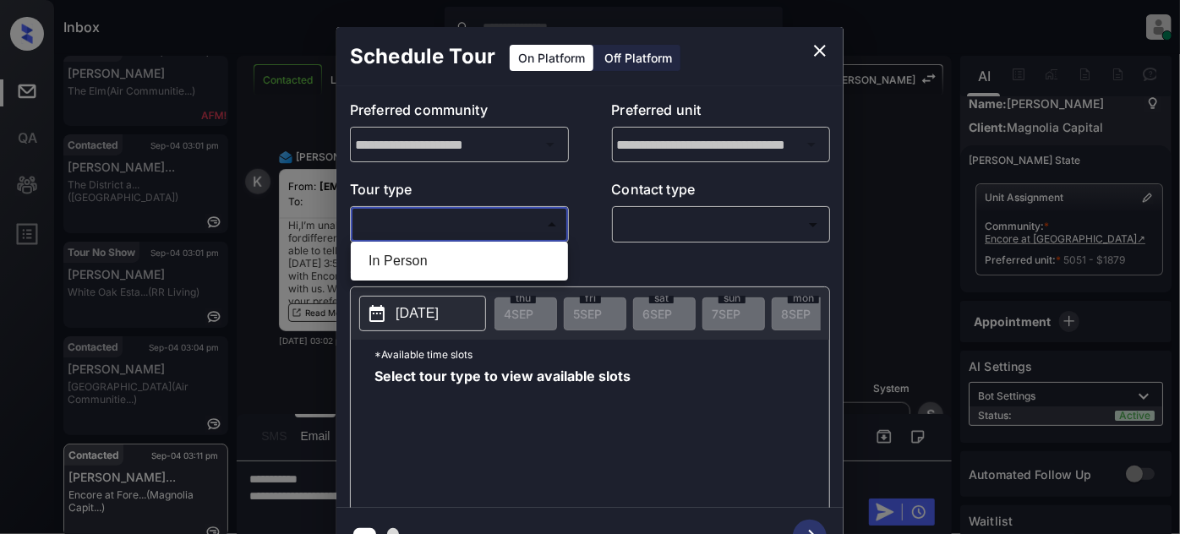
click at [819, 55] on div at bounding box center [590, 267] width 1180 height 534
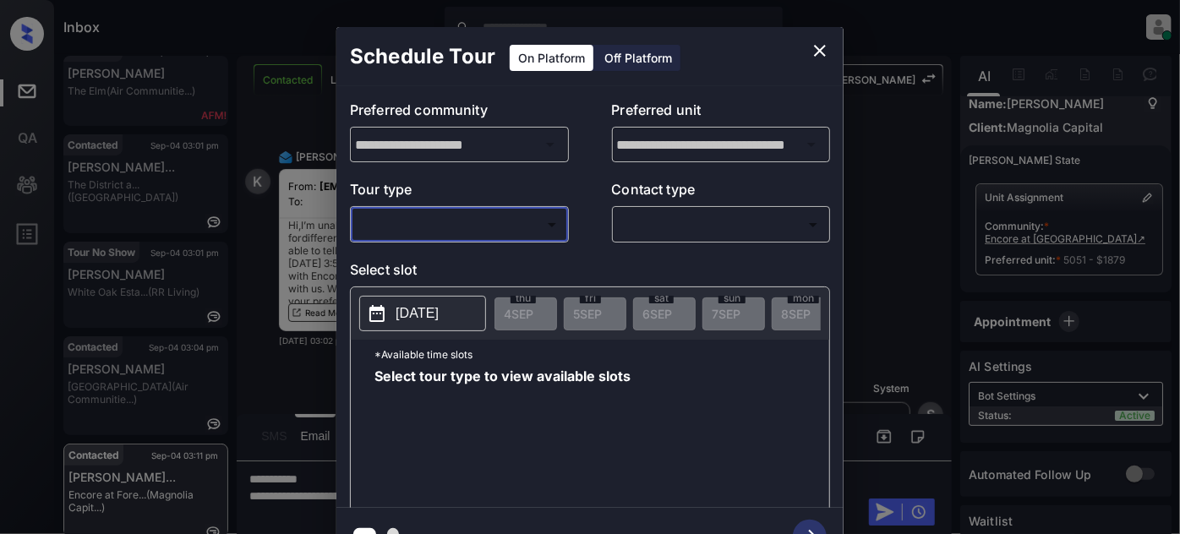
click at [815, 49] on icon "close" at bounding box center [819, 51] width 20 height 20
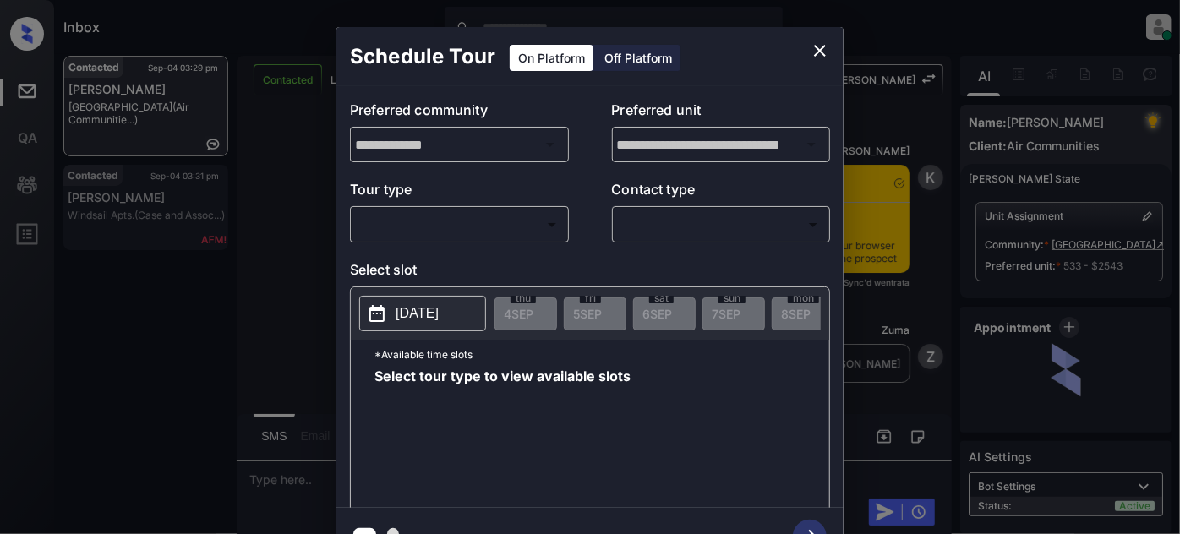
scroll to position [1327, 0]
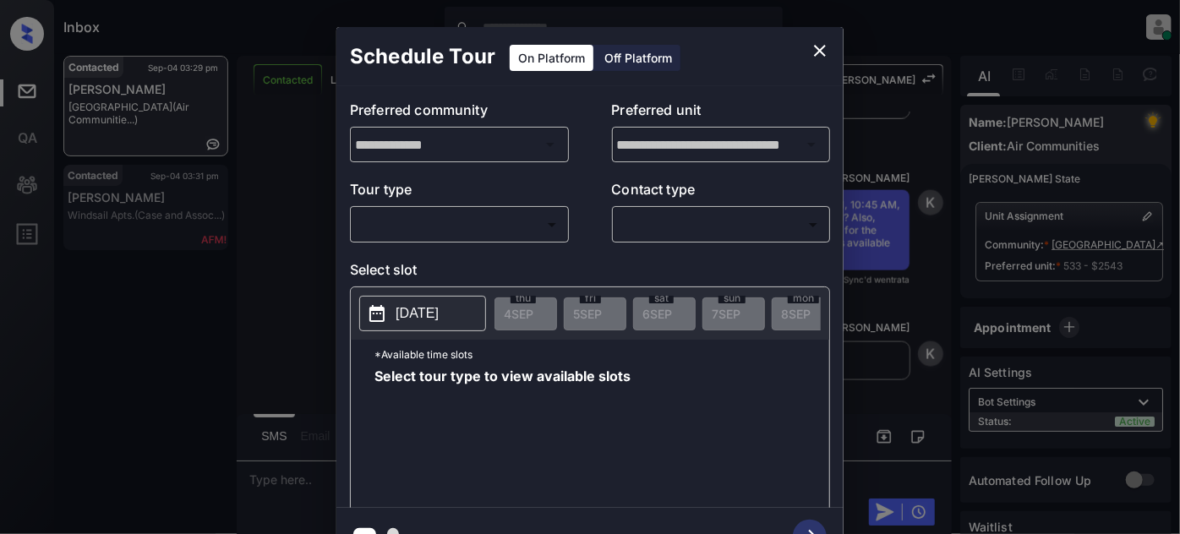
click at [519, 227] on body "Inbox Juan Carlos Manantan Online Set yourself offline Set yourself on break Pr…" at bounding box center [590, 267] width 1180 height 534
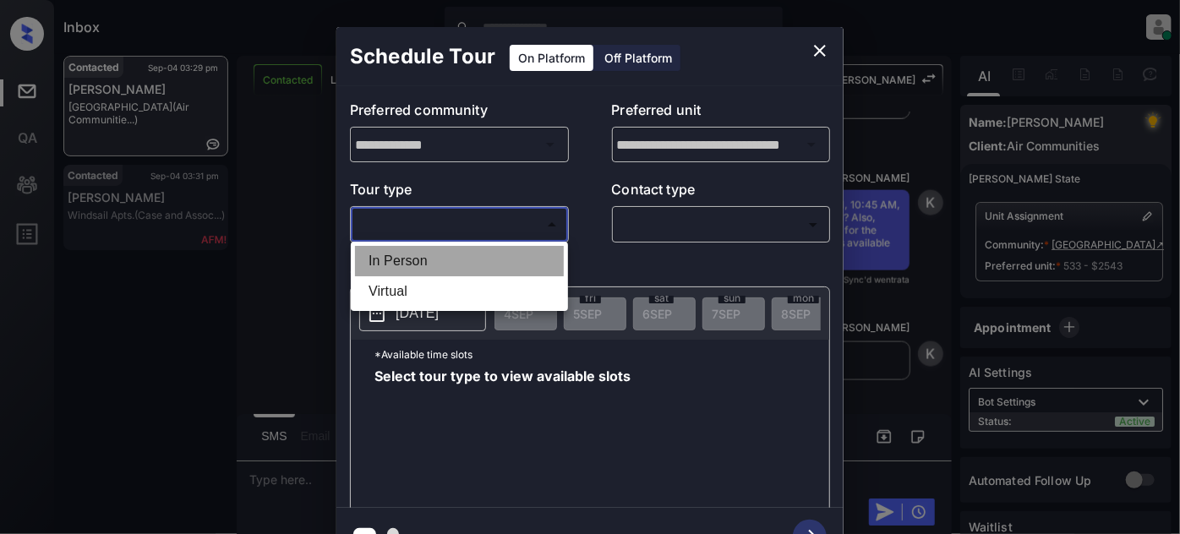
drag, startPoint x: 466, startPoint y: 267, endPoint x: 504, endPoint y: 264, distance: 37.3
click at [466, 266] on li "In Person" at bounding box center [459, 261] width 209 height 30
type input "********"
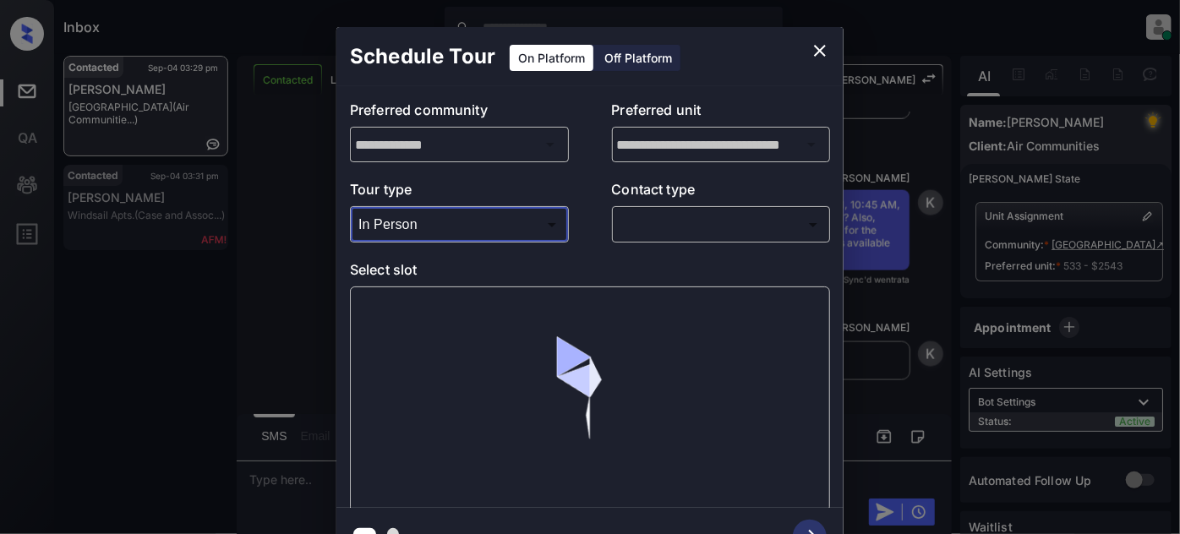
click at [713, 231] on body "Inbox Juan Carlos Manantan Online Set yourself offline Set yourself on break Pr…" at bounding box center [590, 267] width 1180 height 534
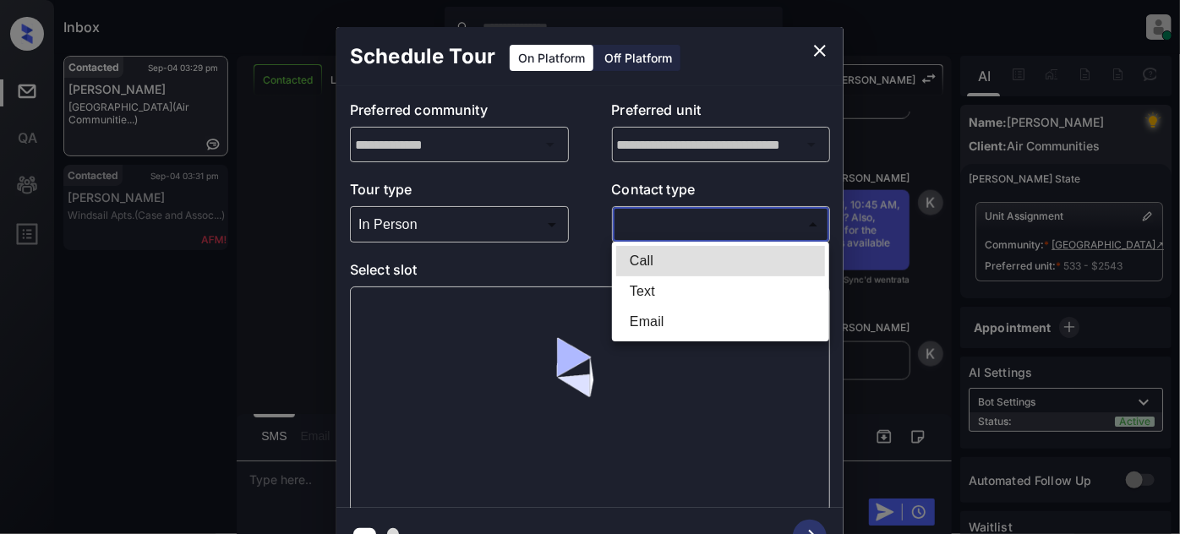
click at [656, 294] on li "Text" at bounding box center [720, 291] width 209 height 30
type input "****"
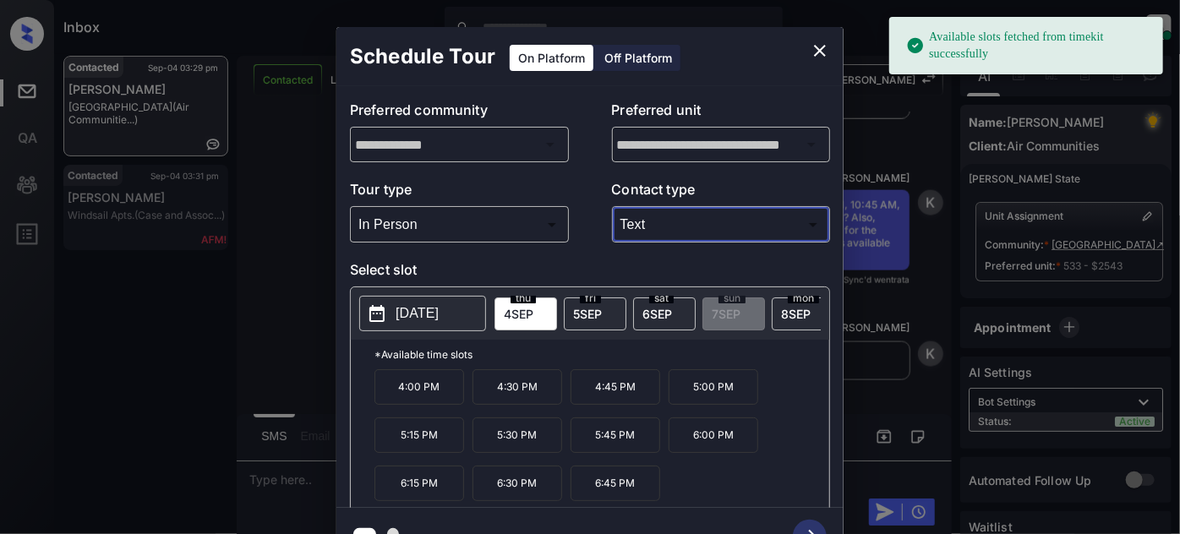
click at [574, 301] on div "fri 5 SEP" at bounding box center [595, 313] width 63 height 33
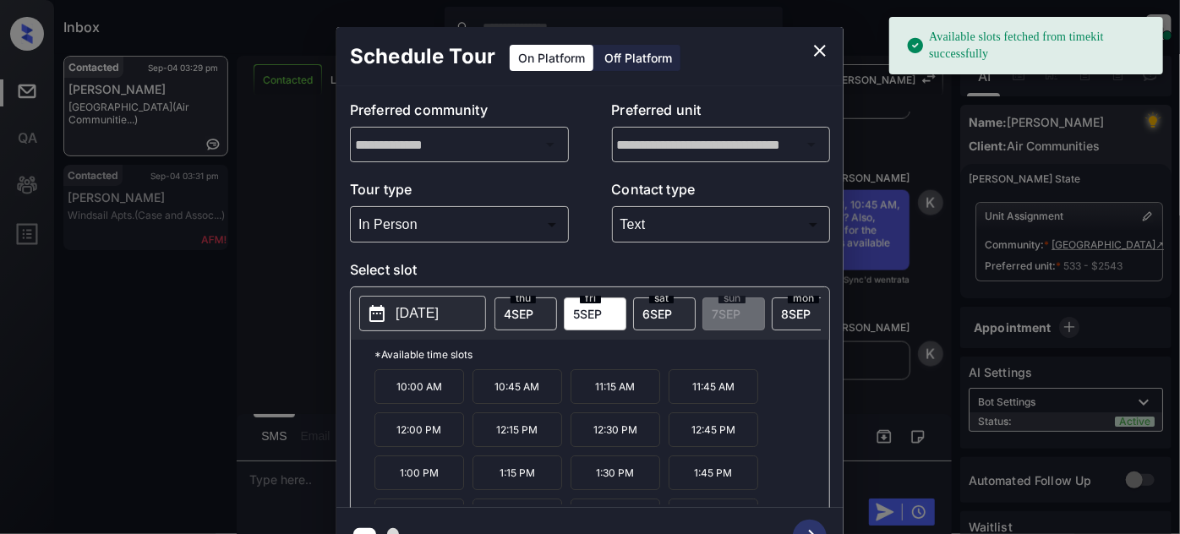
click at [417, 401] on p "10:00 AM" at bounding box center [419, 386] width 90 height 35
click at [811, 520] on icon "button" at bounding box center [810, 537] width 34 height 34
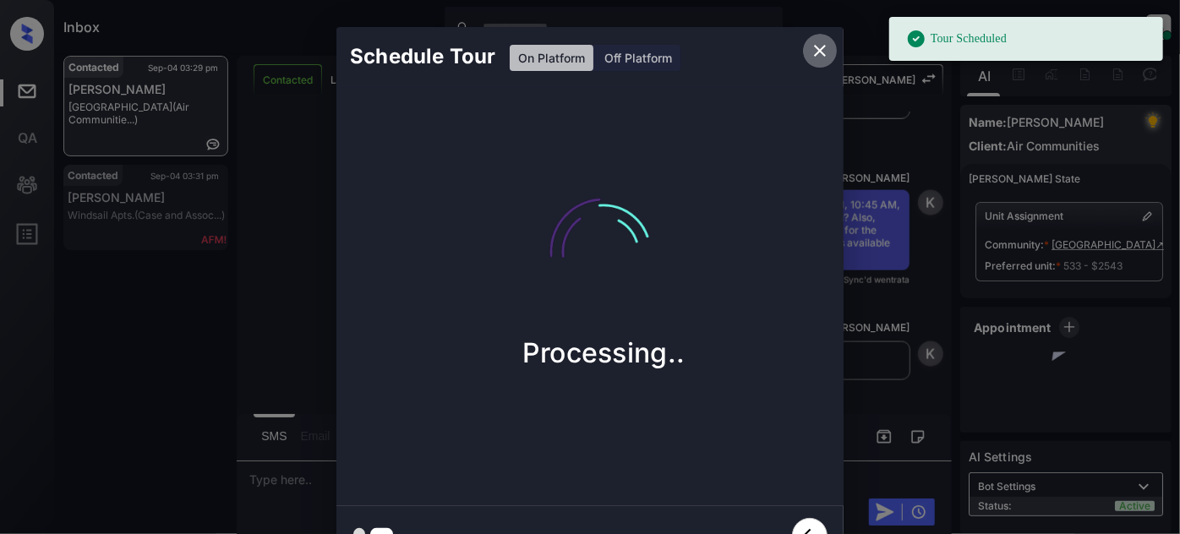
click at [820, 45] on icon "close" at bounding box center [819, 51] width 20 height 20
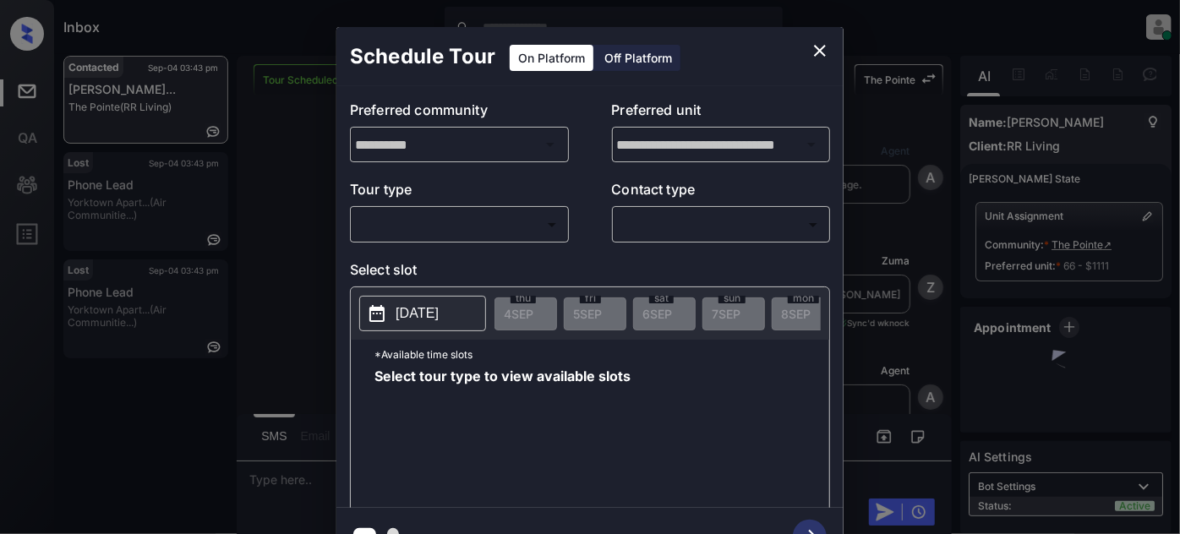
scroll to position [6939, 0]
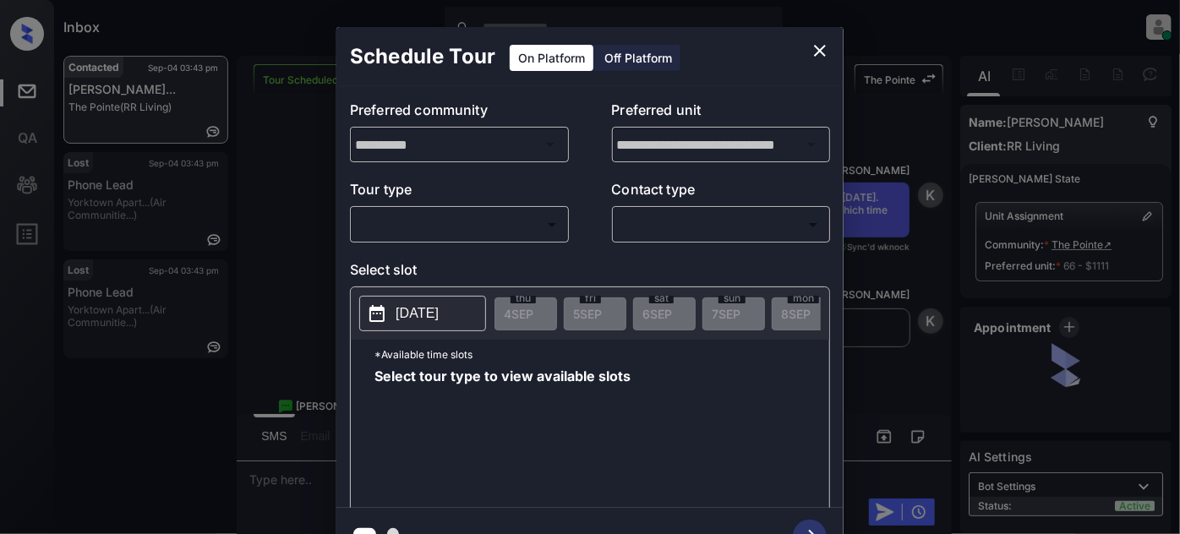
click at [526, 230] on body "Inbox [PERSON_NAME] Online Set yourself offline Set yourself on break Profile S…" at bounding box center [590, 267] width 1180 height 534
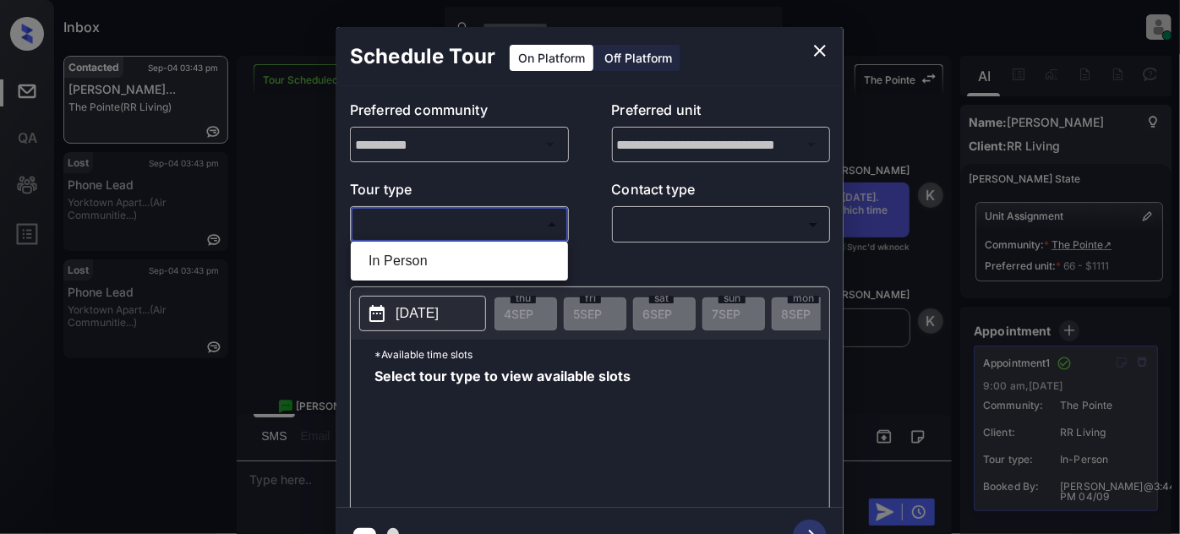
click at [457, 263] on li "In Person" at bounding box center [459, 261] width 209 height 30
type input "********"
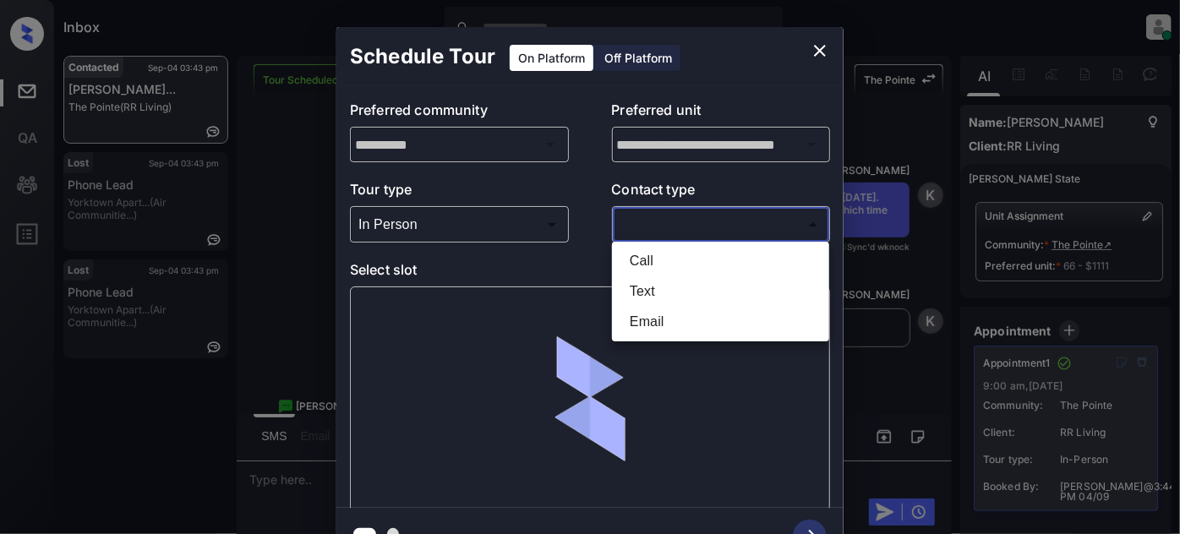
click at [685, 226] on body "Inbox [PERSON_NAME] Online Set yourself offline Set yourself on break Profile S…" at bounding box center [590, 267] width 1180 height 534
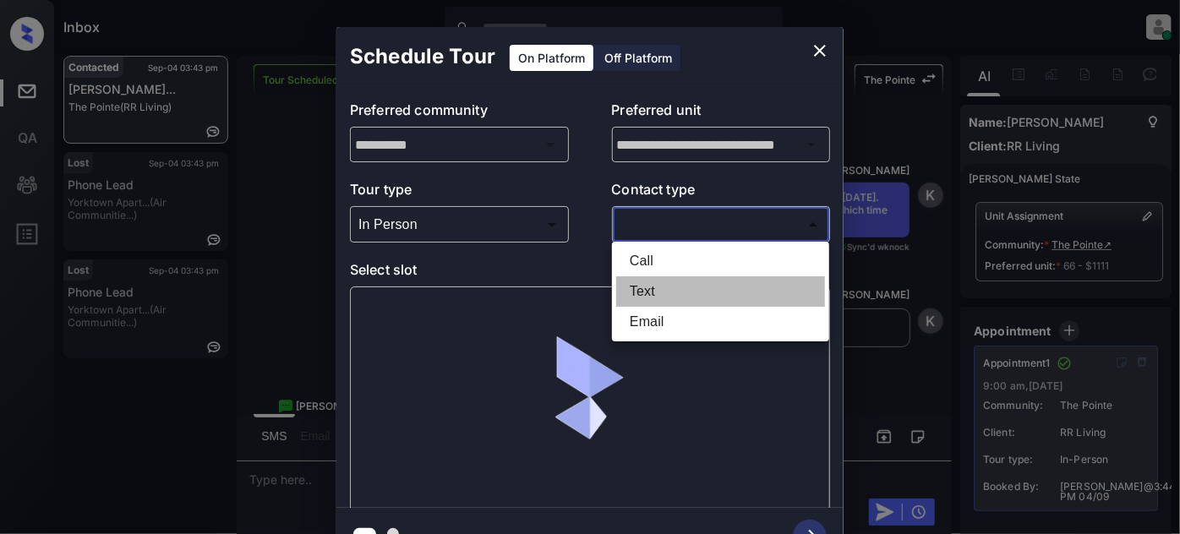
click at [646, 291] on li "Text" at bounding box center [720, 291] width 209 height 30
type input "****"
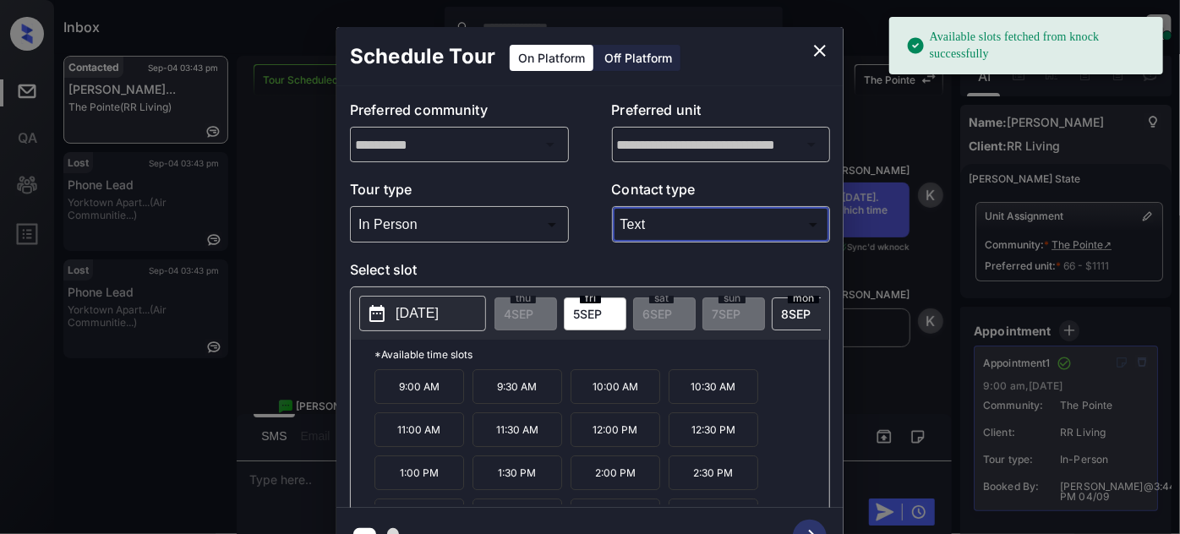
click at [781, 307] on span "[DATE]" at bounding box center [796, 314] width 30 height 14
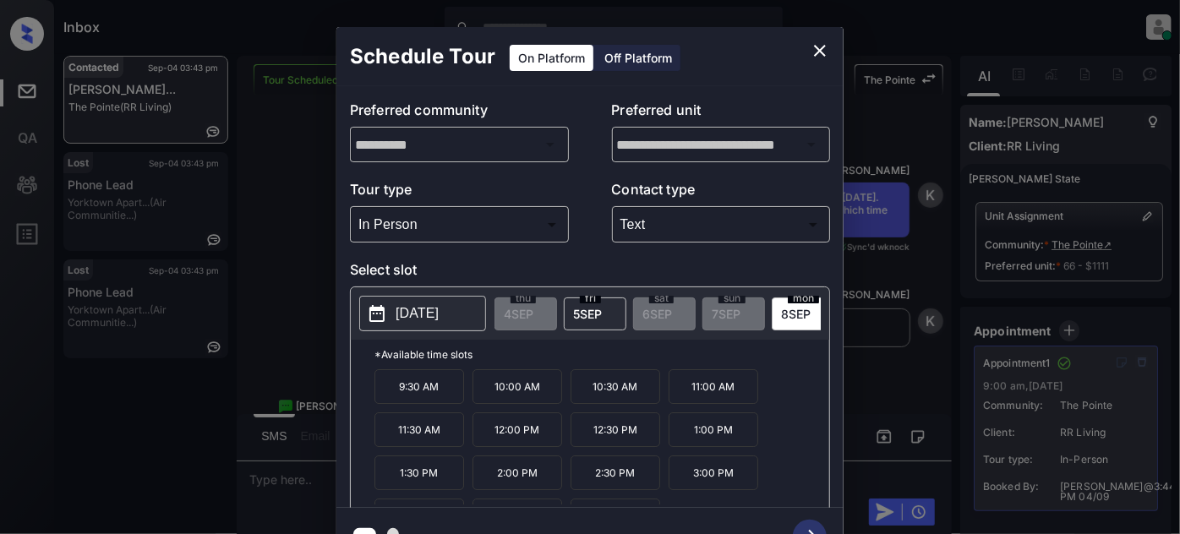
click at [796, 29] on div "Schedule Tour On Platform Off Platform" at bounding box center [589, 56] width 507 height 59
click at [825, 47] on icon "close" at bounding box center [819, 51] width 20 height 20
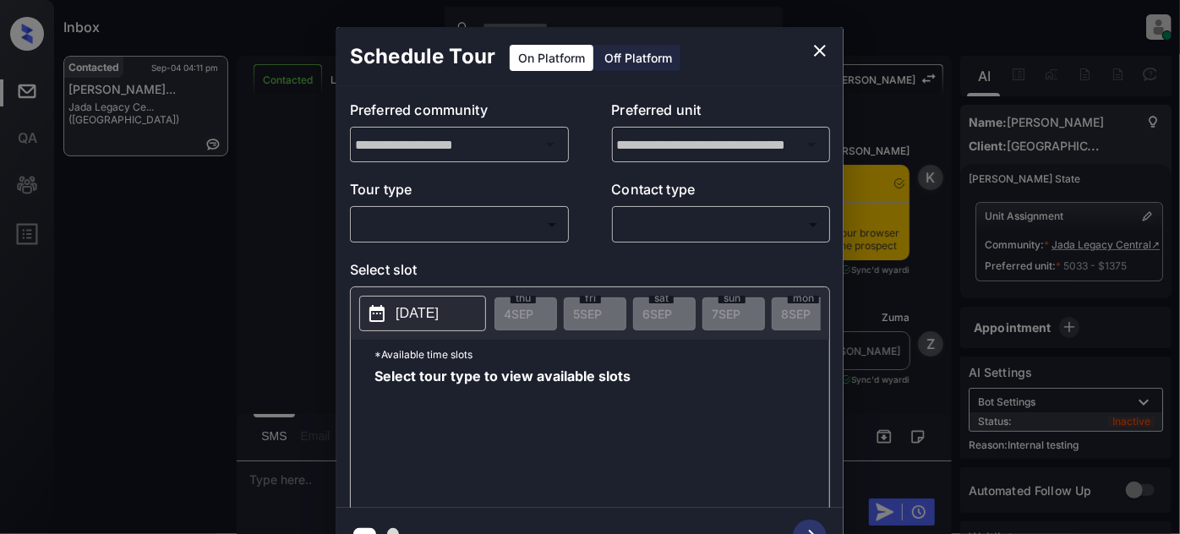
scroll to position [2101, 0]
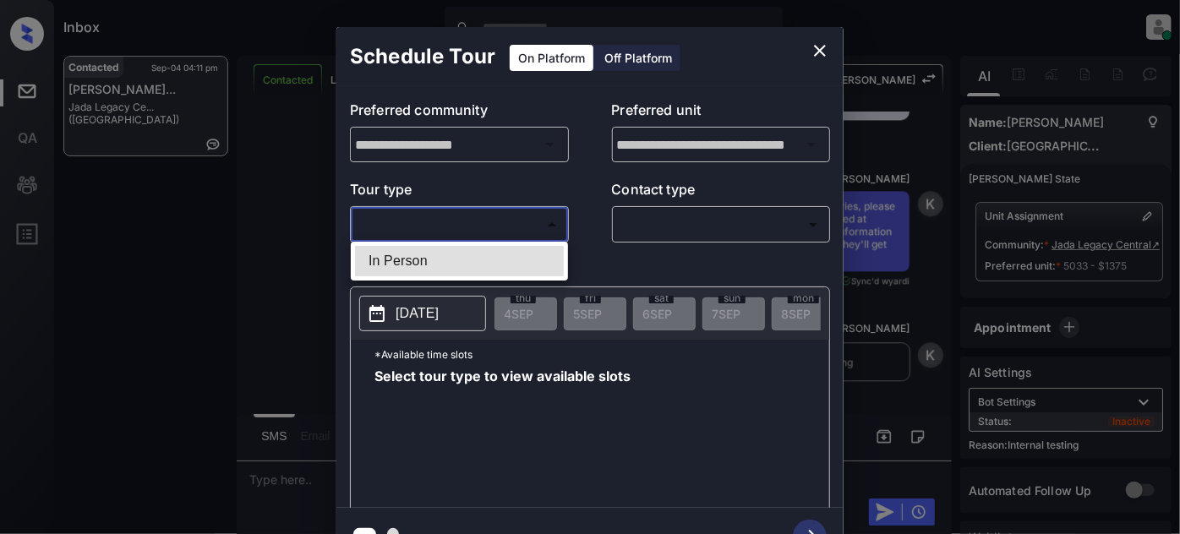
click at [488, 222] on body "Inbox [PERSON_NAME] Online Set yourself offline Set yourself on break Profile S…" at bounding box center [590, 267] width 1180 height 534
click at [449, 260] on li "In Person" at bounding box center [459, 261] width 209 height 30
type input "********"
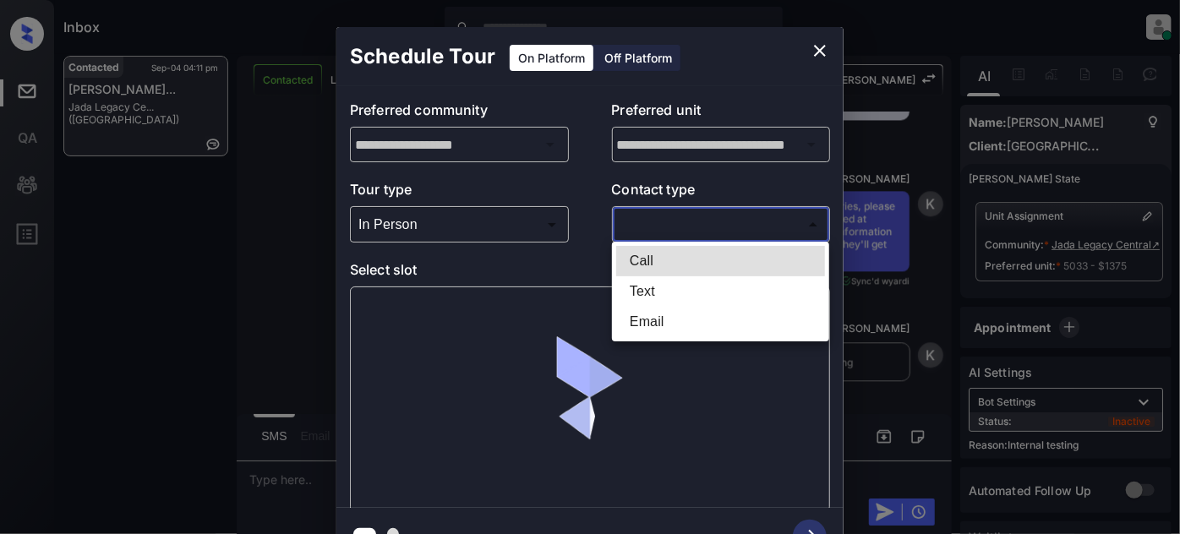
click at [681, 216] on body "Inbox [PERSON_NAME] Online Set yourself offline Set yourself on break Profile S…" at bounding box center [590, 267] width 1180 height 534
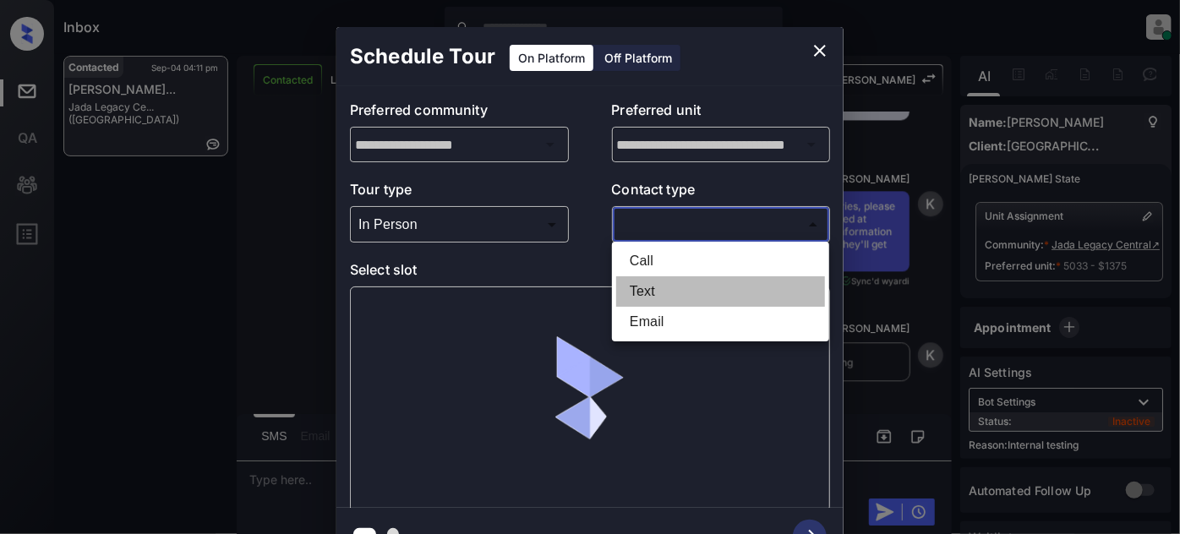
click at [662, 288] on li "Text" at bounding box center [720, 291] width 209 height 30
type input "****"
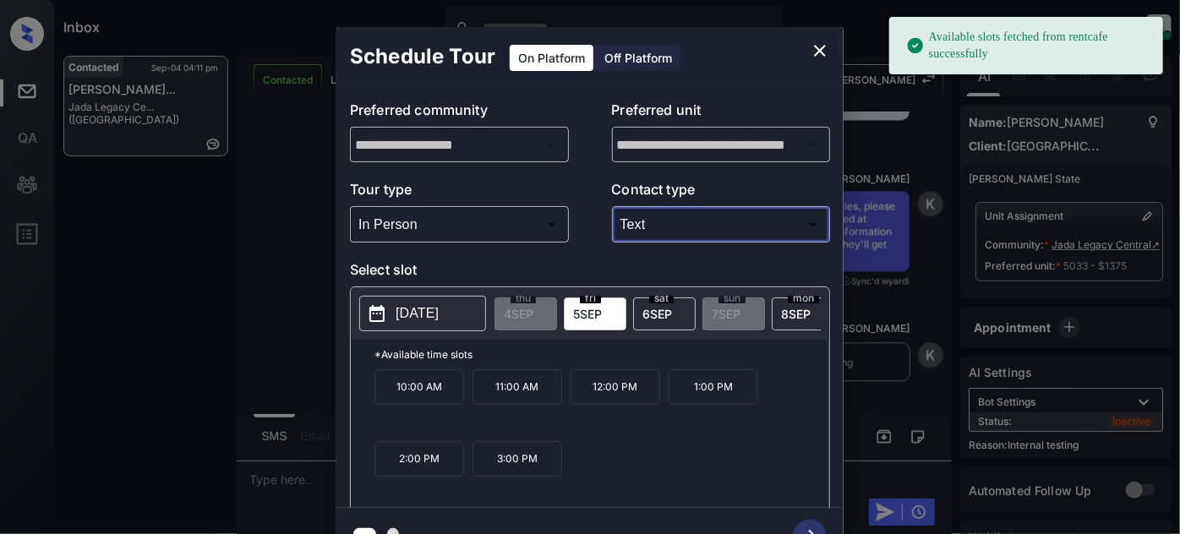
click at [648, 314] on span "[DATE]" at bounding box center [657, 314] width 30 height 14
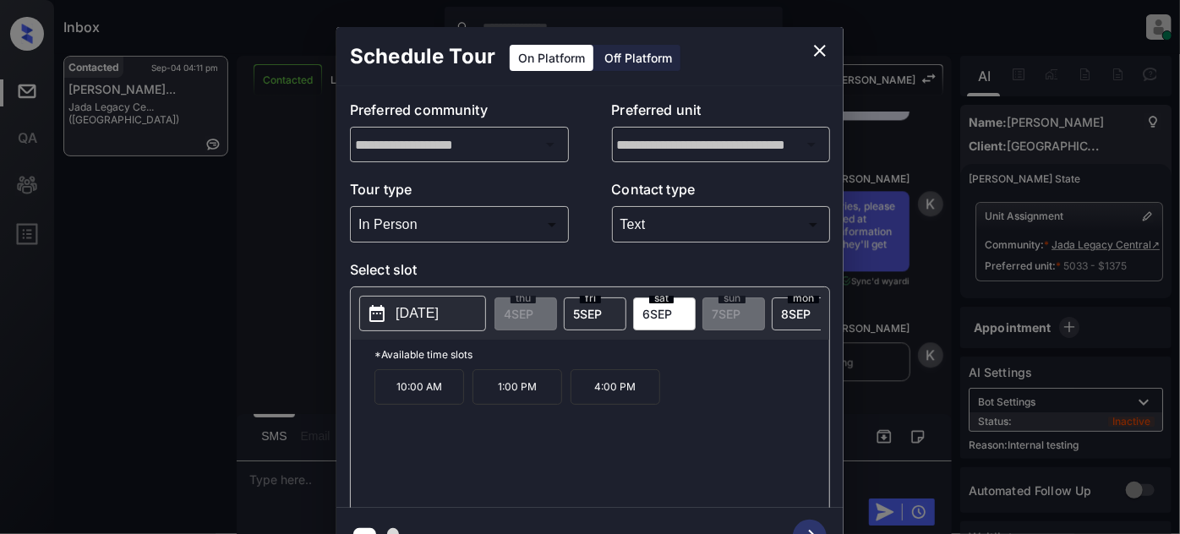
click at [624, 402] on p "4:00 PM" at bounding box center [615, 386] width 90 height 35
click at [809, 526] on icon "button" at bounding box center [810, 537] width 34 height 34
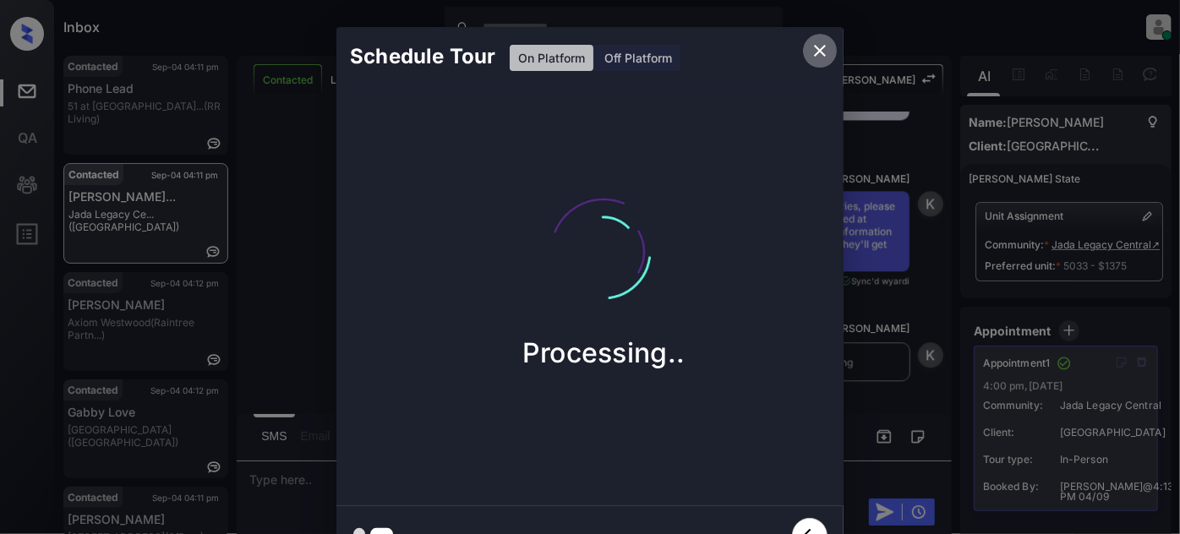
click at [816, 49] on icon "close" at bounding box center [819, 51] width 20 height 20
